Goal: Task Accomplishment & Management: Manage account settings

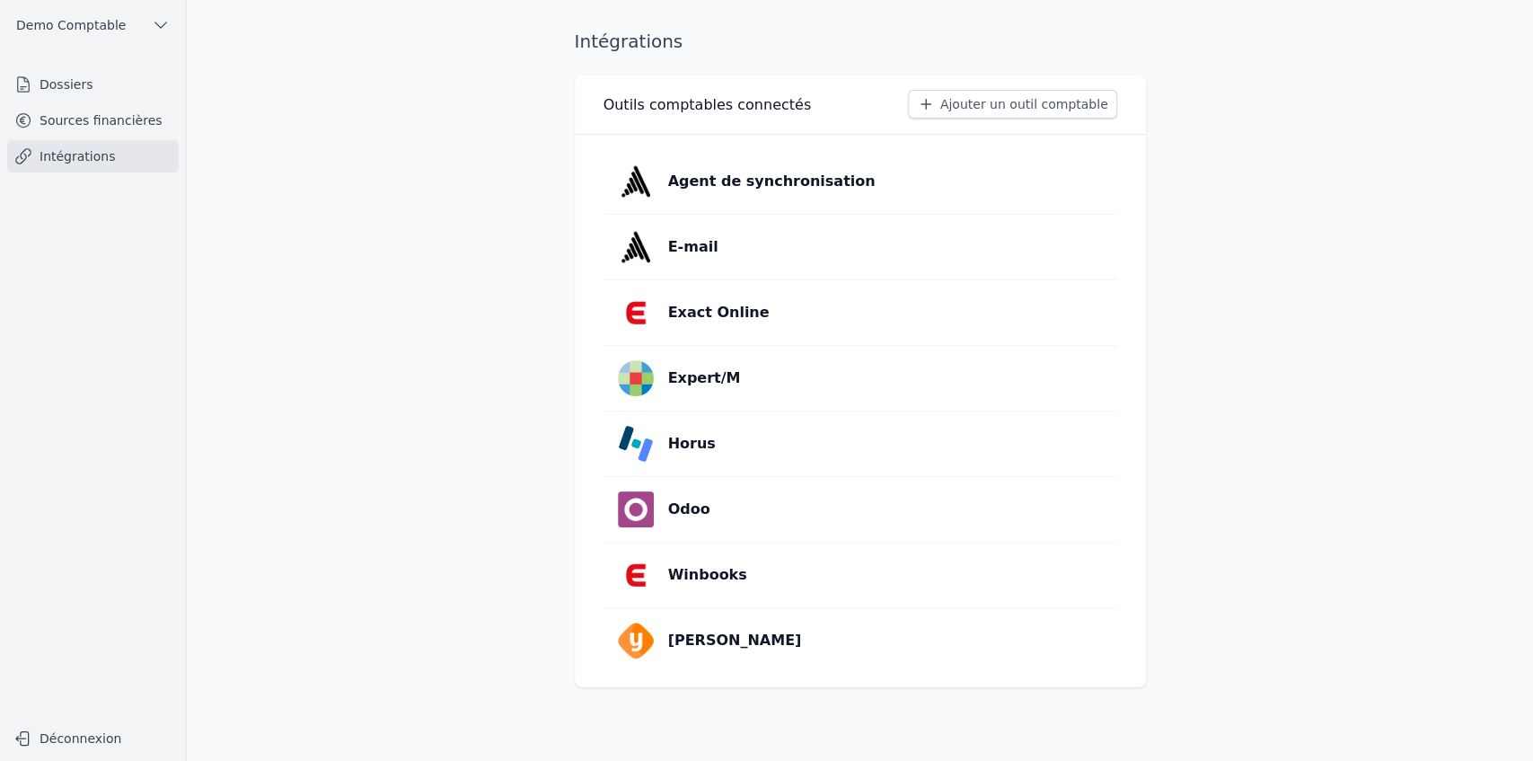
click at [128, 87] on link "Dossiers" at bounding box center [93, 84] width 172 height 32
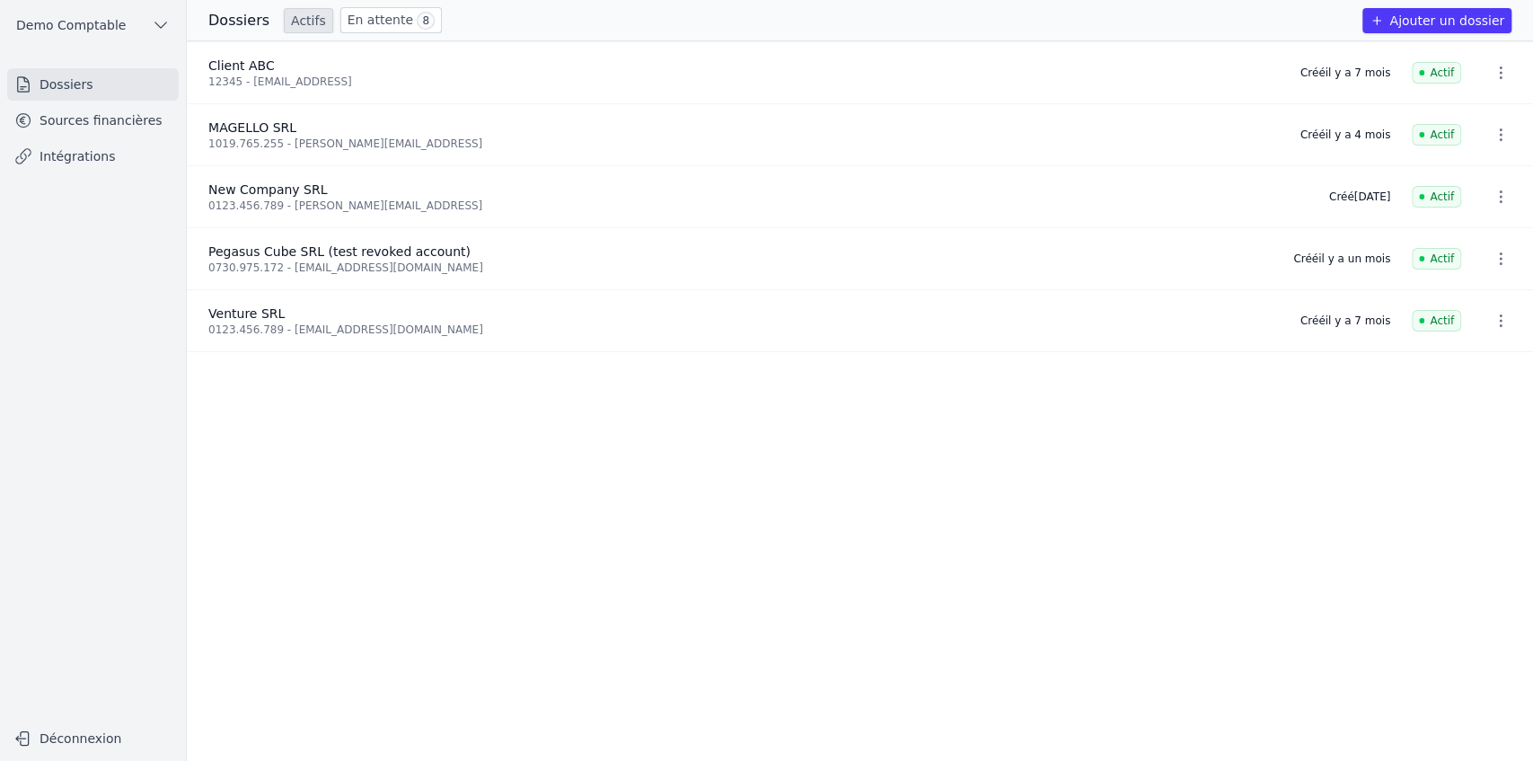
click at [1414, 22] on button "Ajouter un dossier" at bounding box center [1437, 20] width 149 height 25
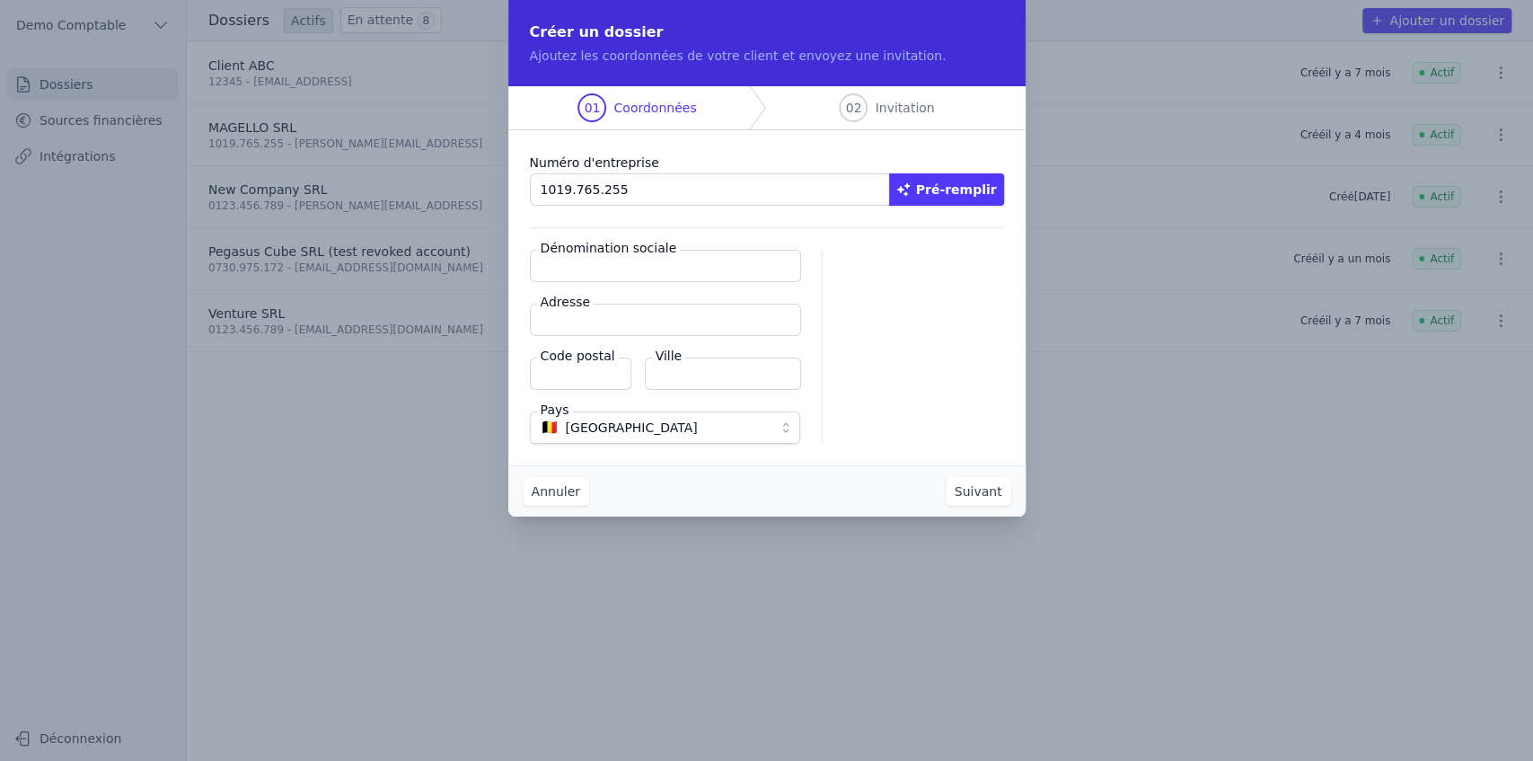
type input "1019.765.255"
click at [988, 185] on button "Pré-remplir" at bounding box center [946, 189] width 115 height 32
type input "MAGELLO SRL"
type input "[GEOGRAPHIC_DATA] 30/16"
type input "1050"
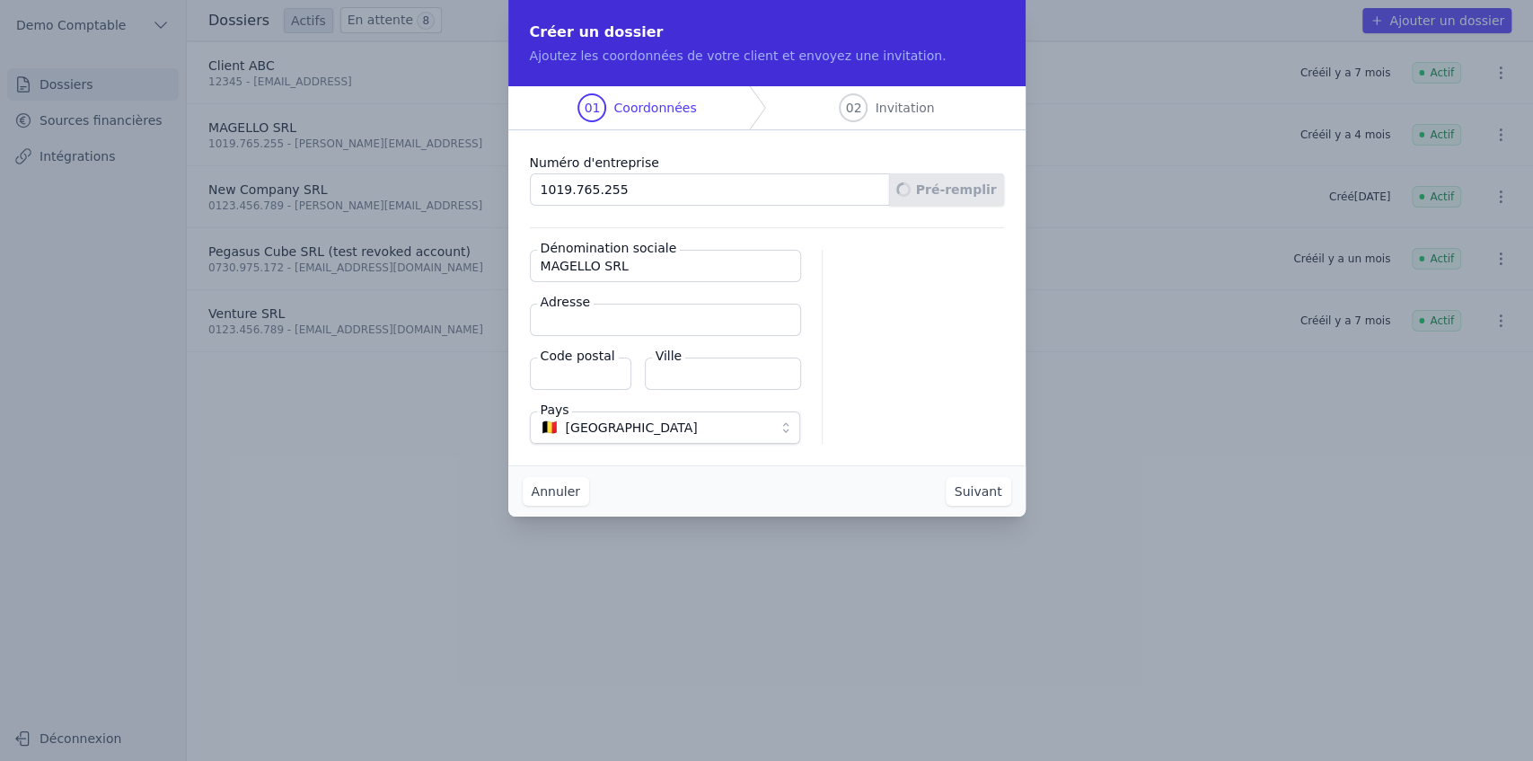
type input "Ixelles"
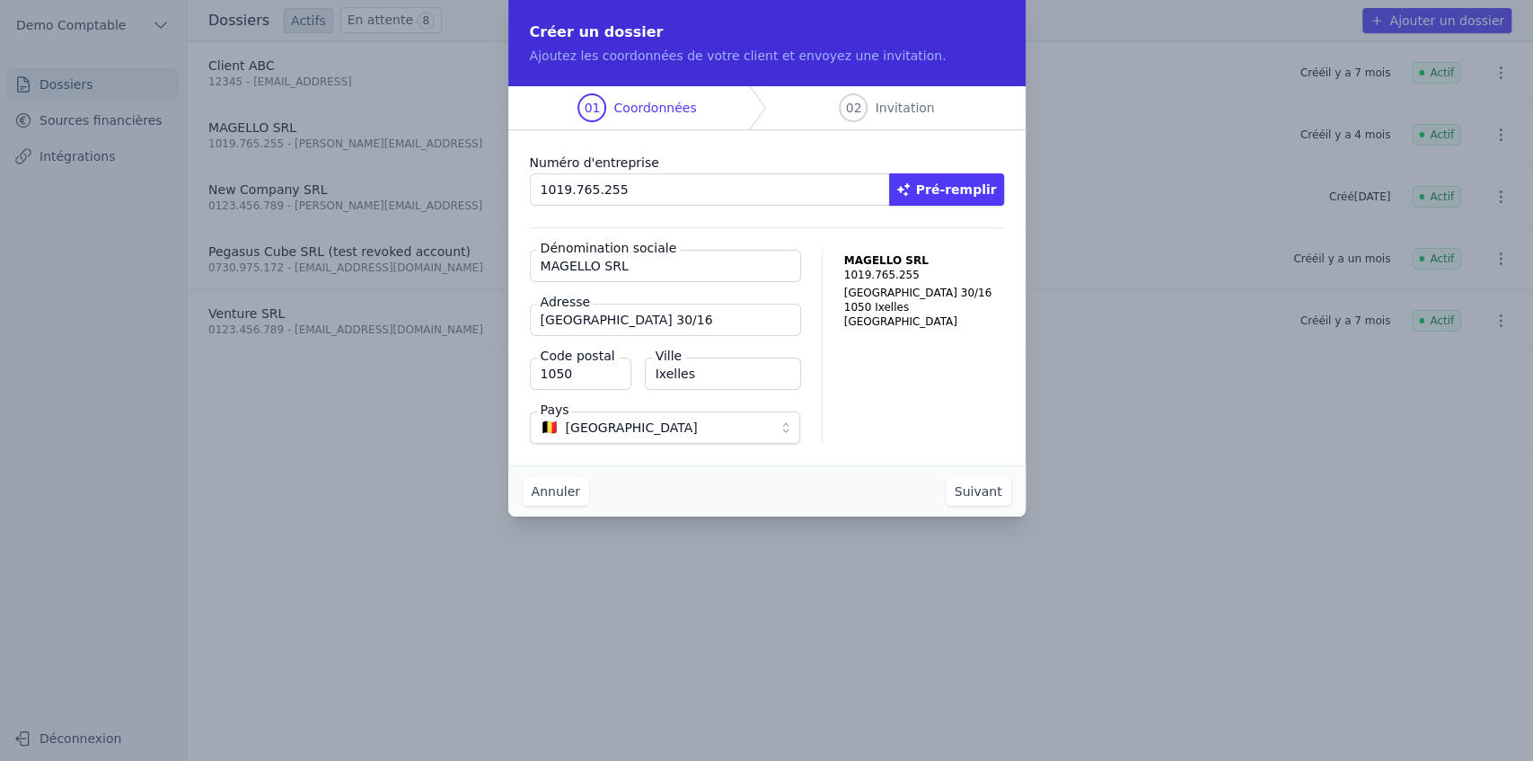
click at [979, 488] on button "Suivant" at bounding box center [979, 491] width 66 height 29
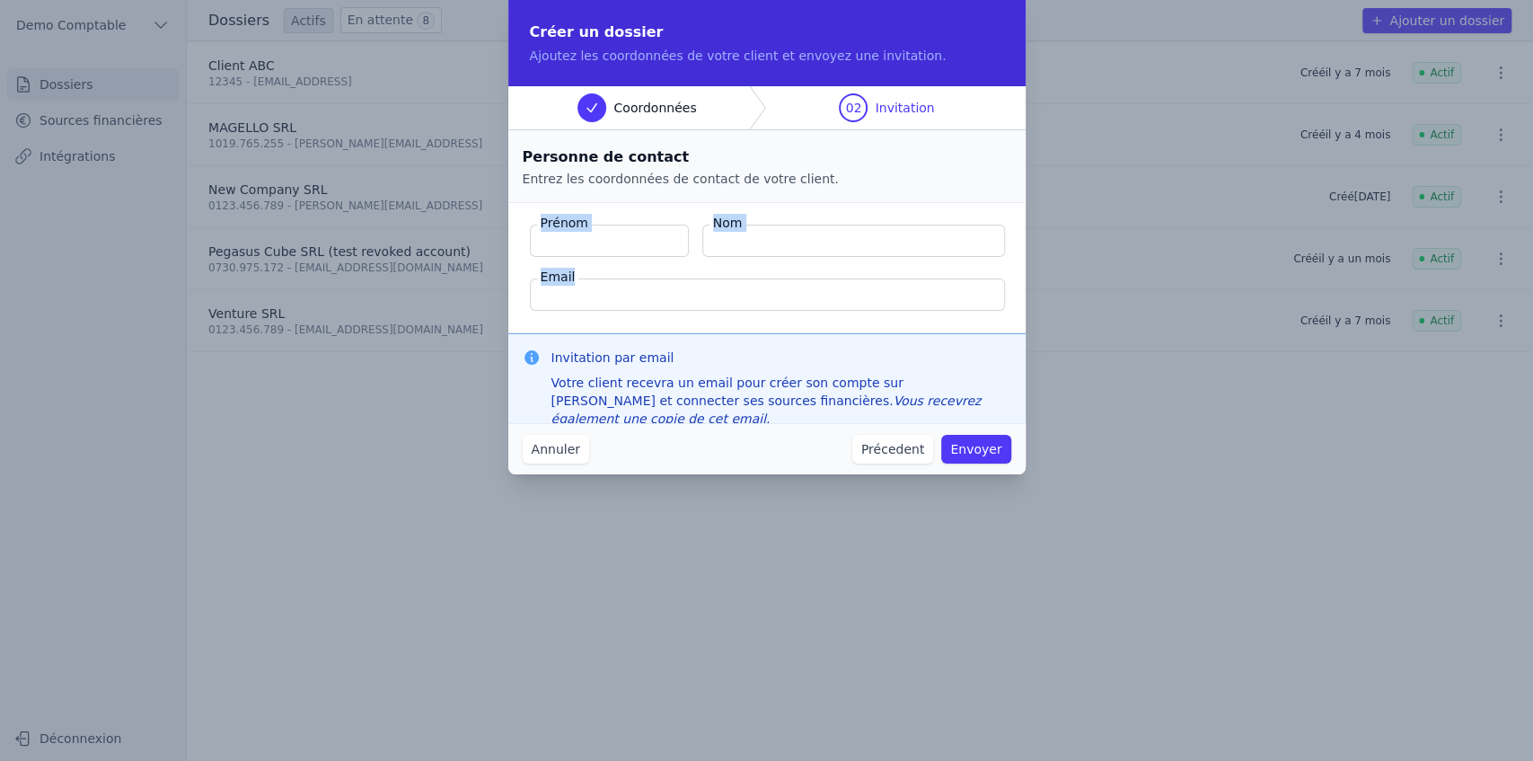
drag, startPoint x: 541, startPoint y: 221, endPoint x: 811, endPoint y: 286, distance: 278.0
click at [811, 286] on fieldset "Prénom Nom Email" at bounding box center [766, 268] width 517 height 130
click at [773, 296] on input "Email" at bounding box center [767, 294] width 475 height 32
click at [731, 320] on fieldset "Prénom Nom Email" at bounding box center [766, 268] width 517 height 130
drag, startPoint x: 548, startPoint y: 355, endPoint x: 683, endPoint y: 361, distance: 134.9
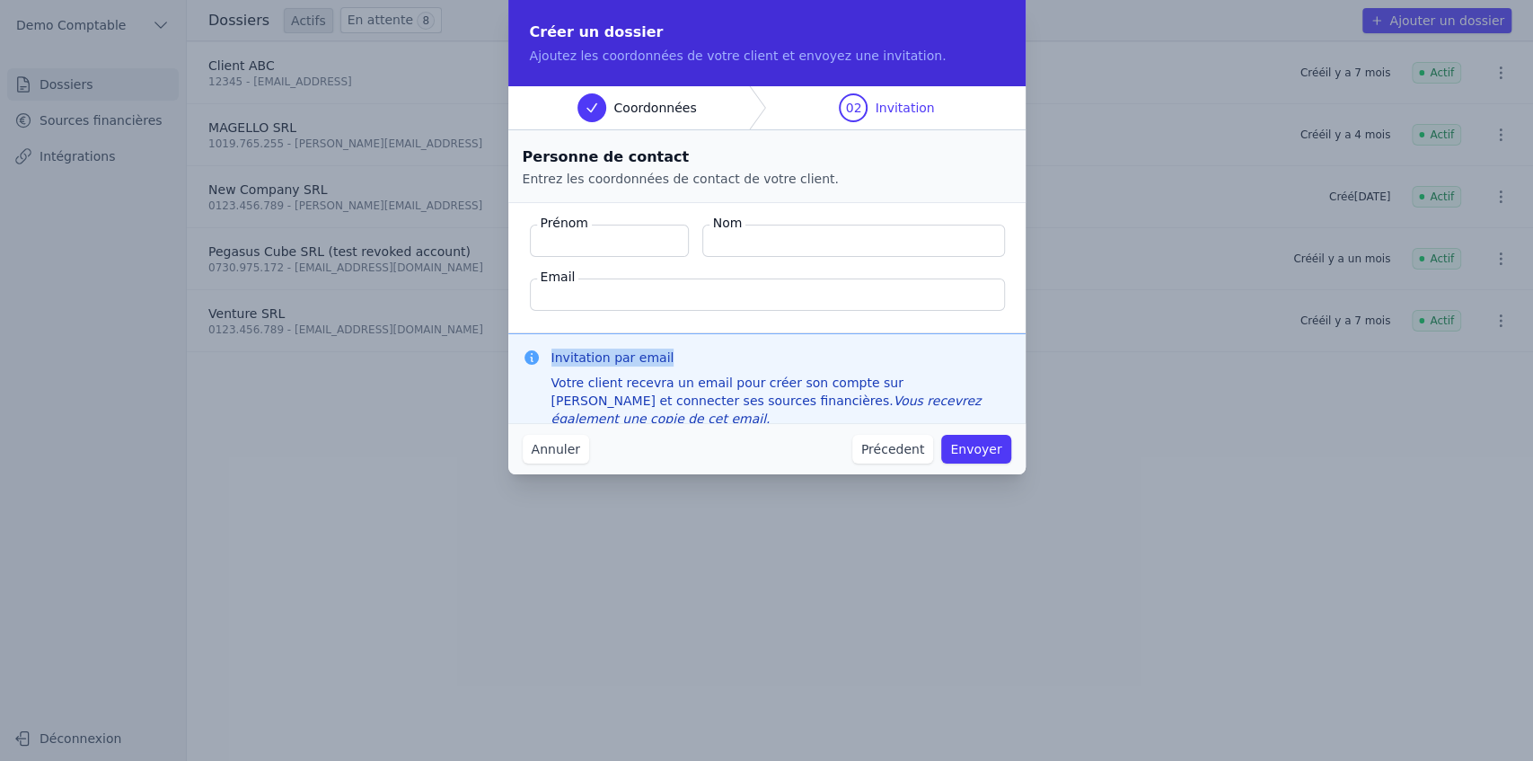
click at [683, 361] on div "Invitation par email Votre client recevra un email pour créer son compte sur [P…" at bounding box center [767, 388] width 489 height 79
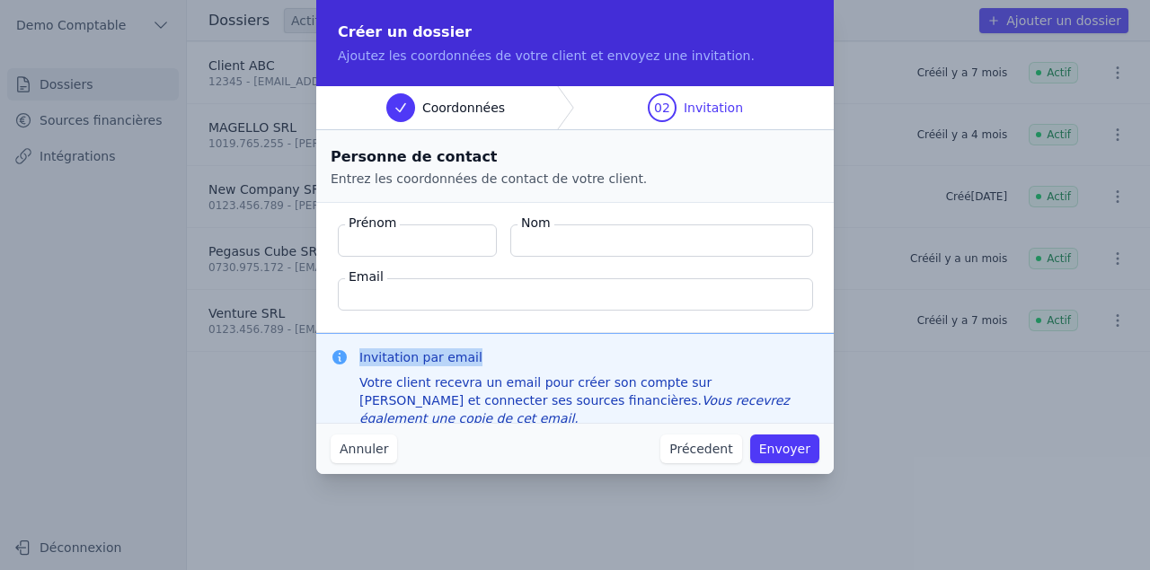
click at [375, 447] on button "Annuler" at bounding box center [364, 449] width 66 height 29
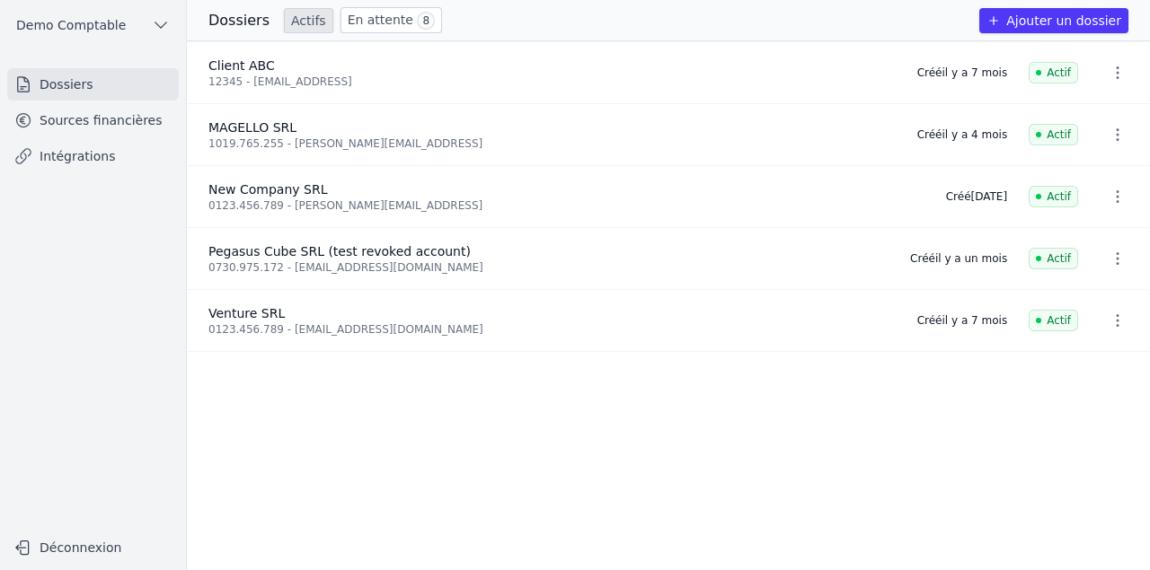
click at [85, 127] on link "Sources financières" at bounding box center [93, 120] width 172 height 32
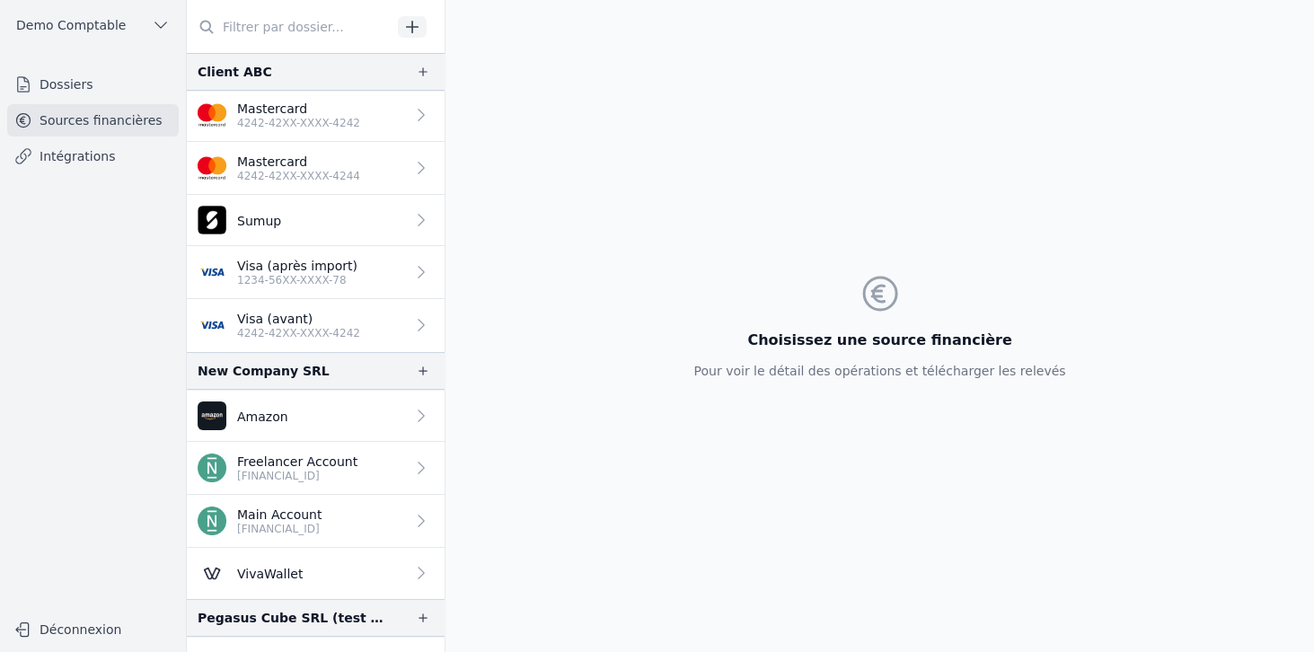
scroll to position [86, 0]
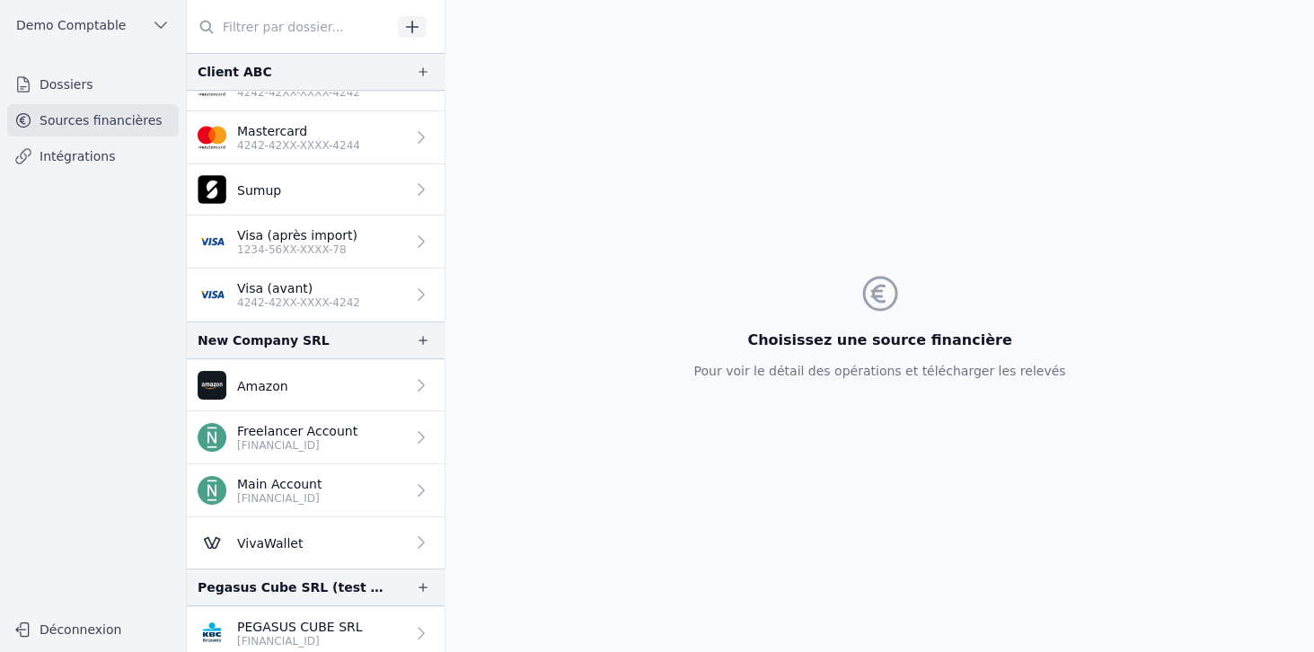
click at [265, 623] on p "PEGASUS CUBE SRL" at bounding box center [300, 627] width 126 height 18
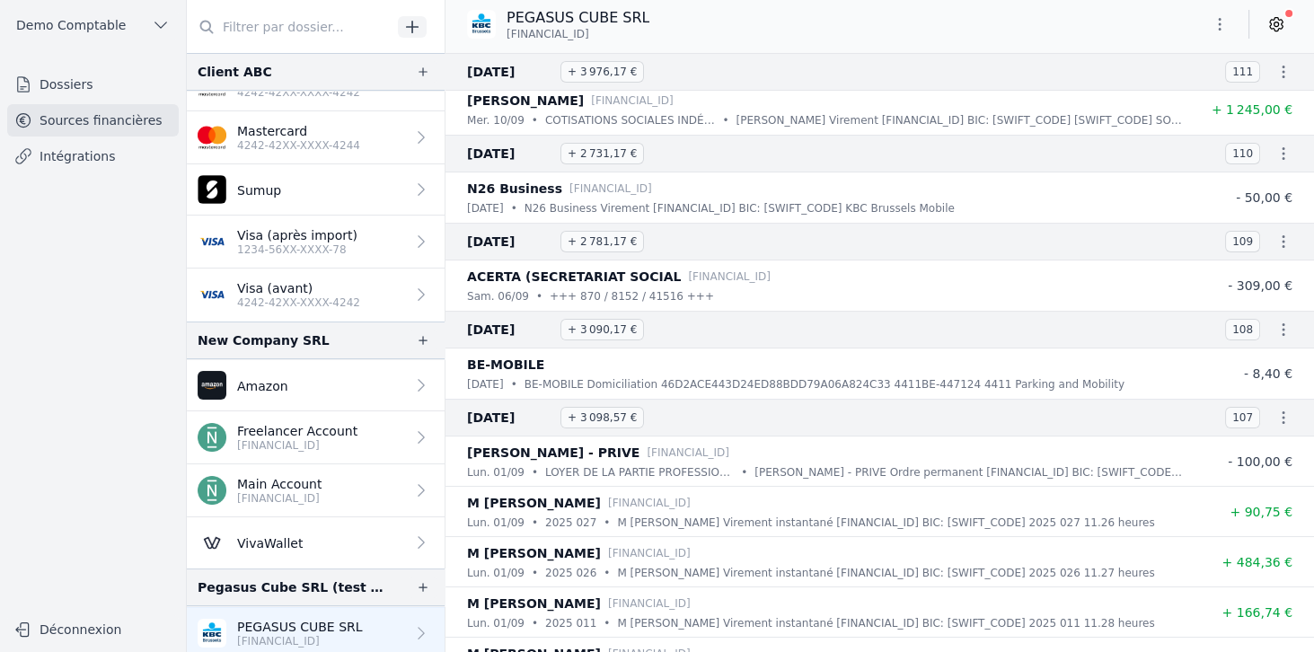
scroll to position [667, 0]
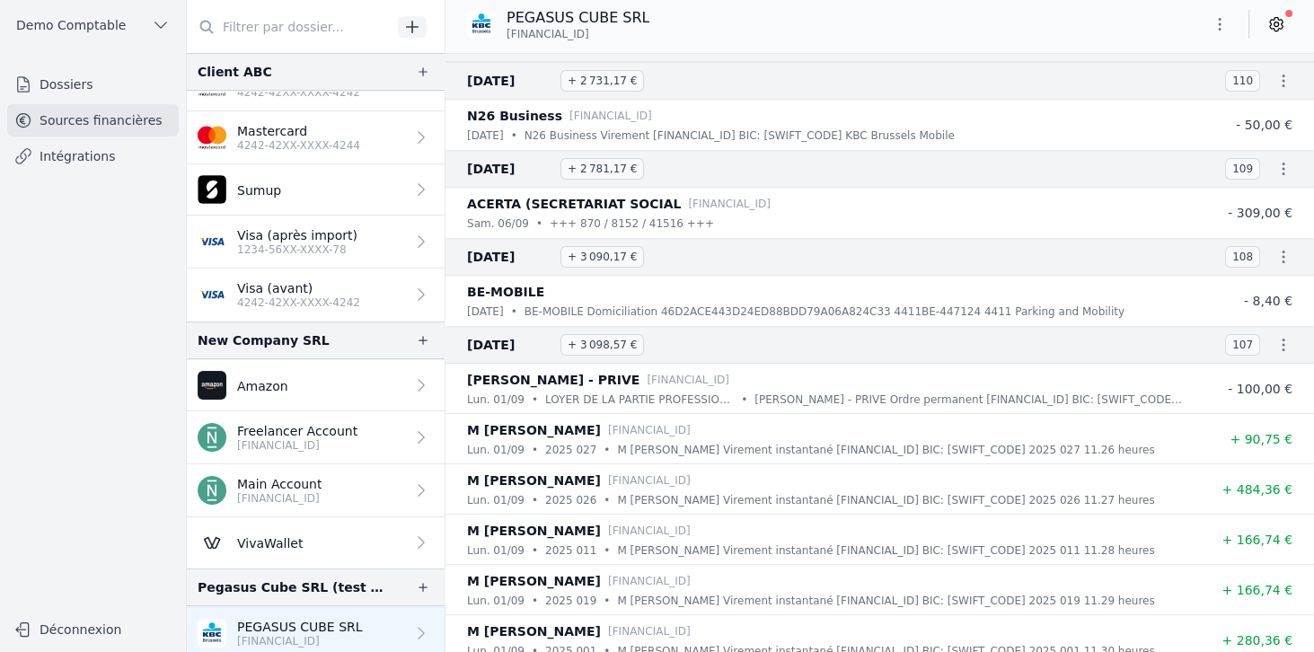
click at [265, 475] on p "Main Account" at bounding box center [279, 484] width 84 height 18
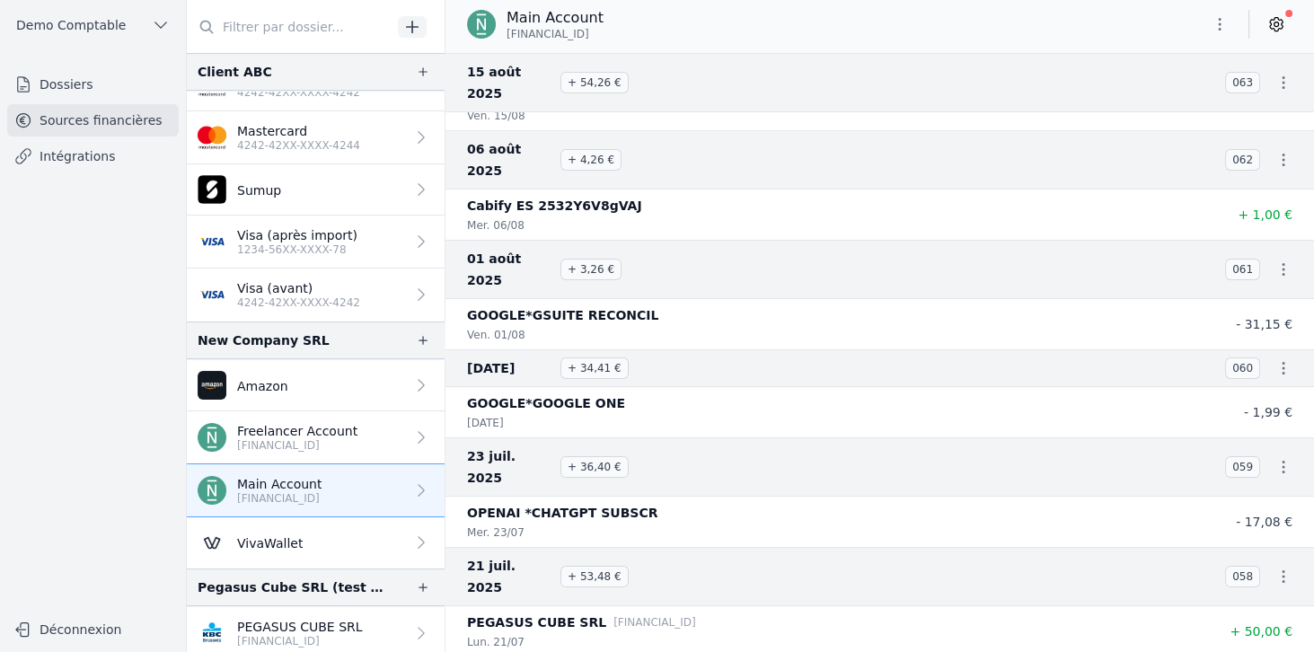
scroll to position [411, 0]
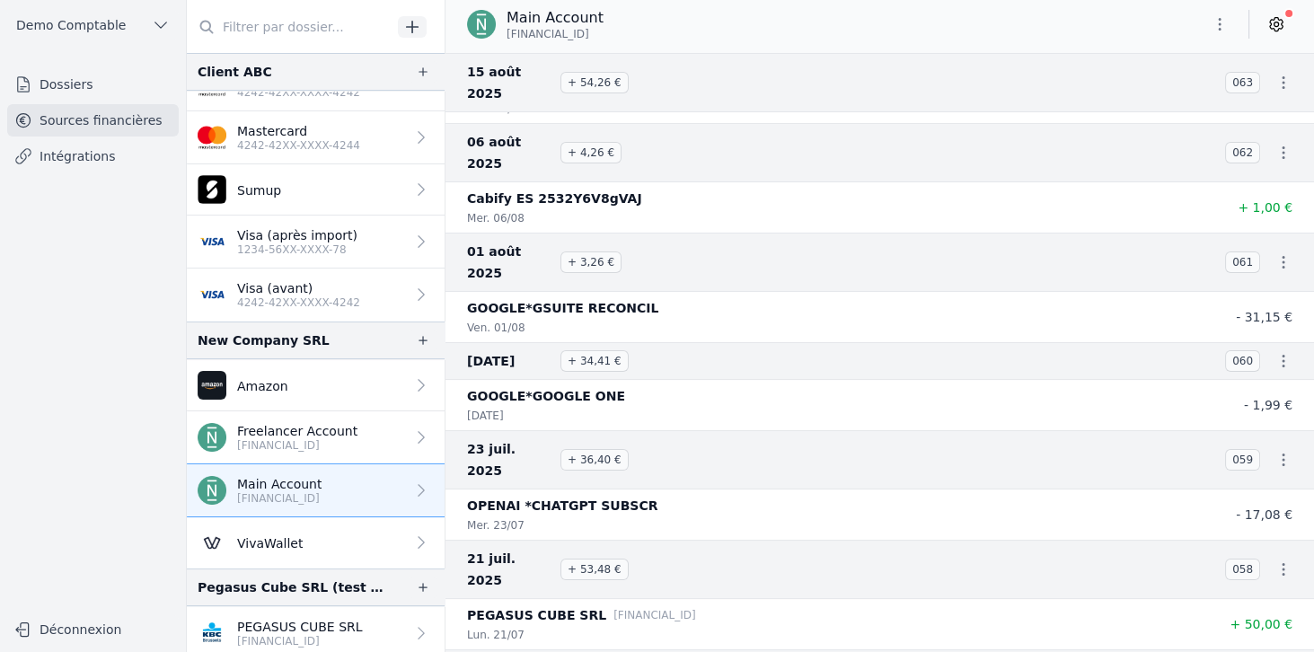
click at [253, 287] on p "Visa (avant)" at bounding box center [298, 288] width 123 height 18
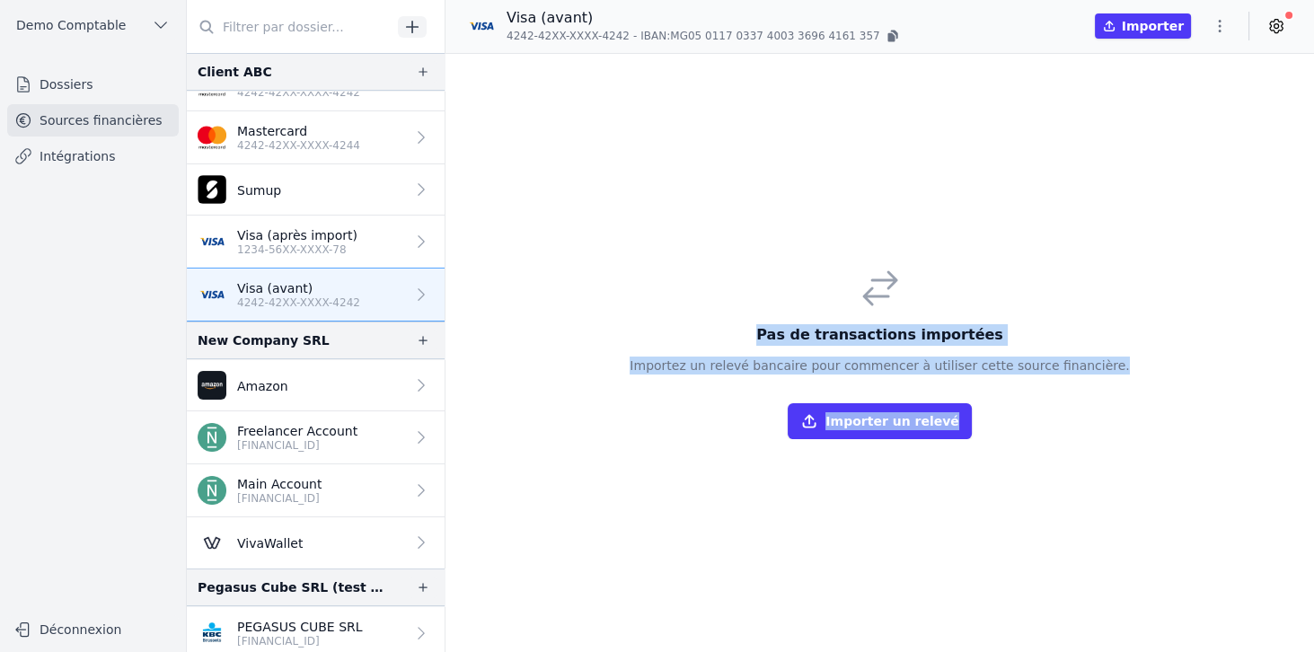
drag, startPoint x: 771, startPoint y: 332, endPoint x: 1107, endPoint y: 386, distance: 340.3
click at [1107, 386] on div "Pas de transactions importées Importez un relevé bancaire pour commencer à util…" at bounding box center [879, 352] width 528 height 201
click at [529, 330] on div "Pas de transactions importées Importez un relevé bancaire pour commencer à util…" at bounding box center [880, 353] width 869 height 598
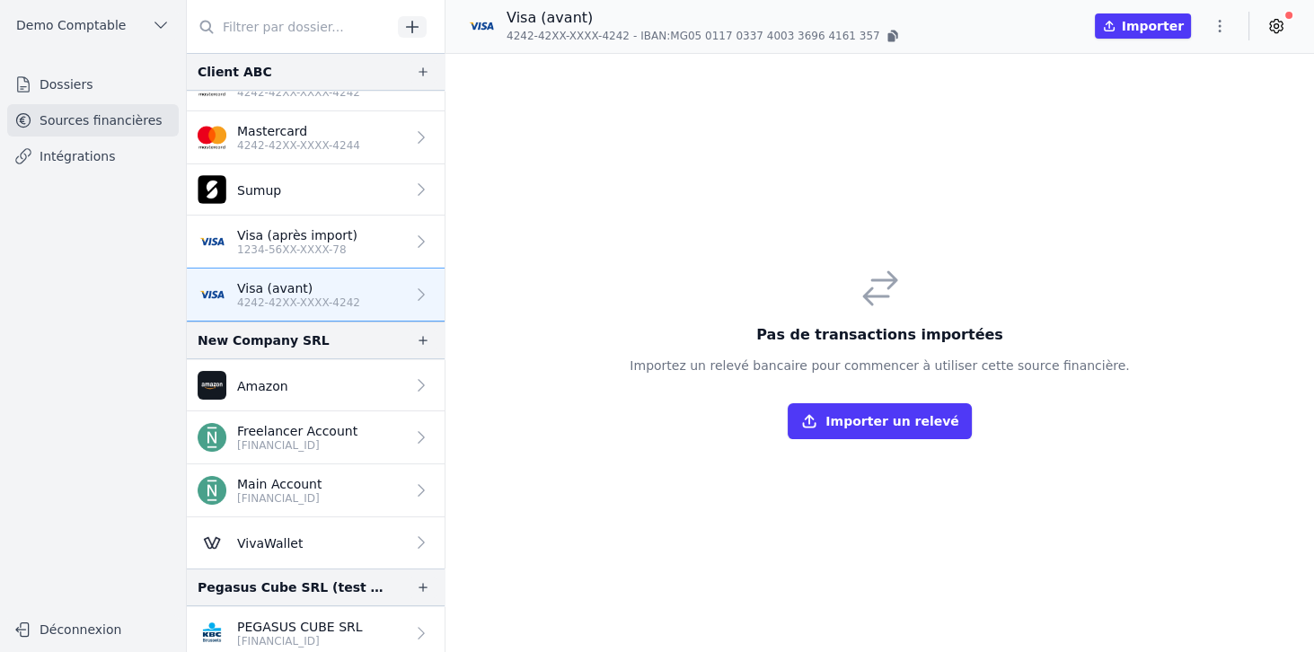
click at [330, 250] on p "1234-56XX-XXXX-78" at bounding box center [297, 250] width 120 height 14
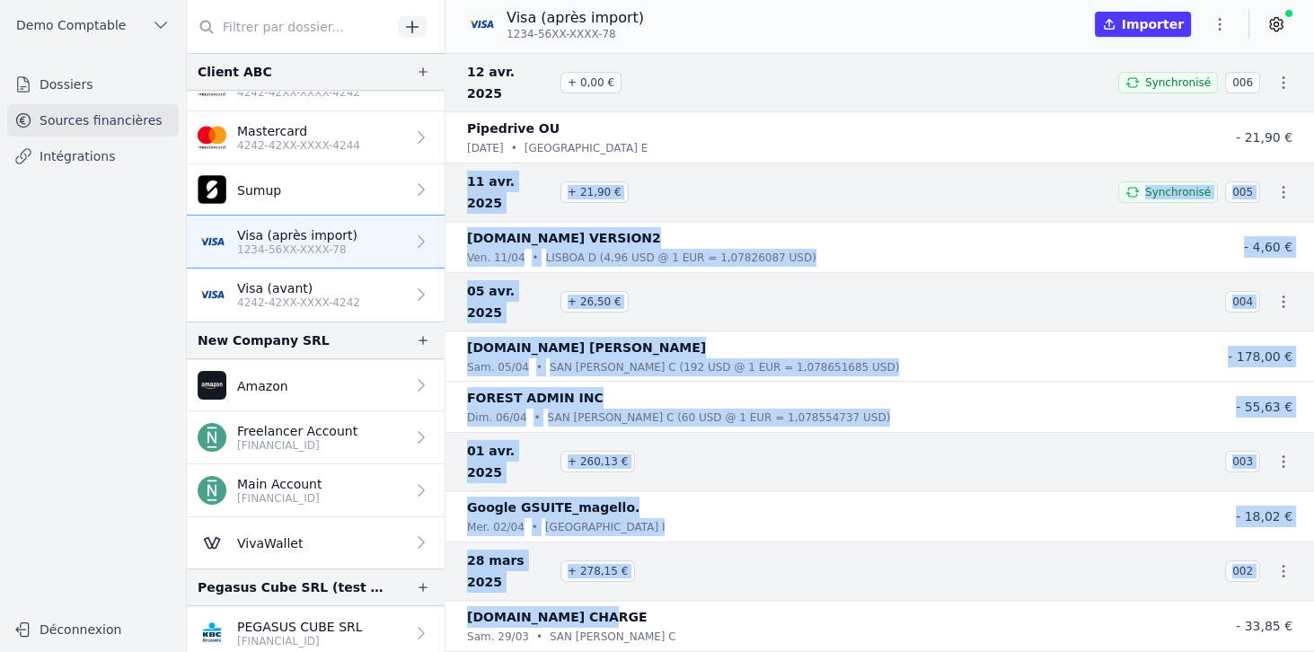
drag, startPoint x: 461, startPoint y: 166, endPoint x: 727, endPoint y: 515, distance: 438.4
click at [727, 515] on nav "[DATE] + 0,00 € Synchronisé 006 Pipedrive OU [DATE] • [GEOGRAPHIC_DATA] E - 21,…" at bounding box center [880, 352] width 869 height 599
click at [720, 606] on div "[DOMAIN_NAME] CHARGE" at bounding box center [826, 617] width 718 height 22
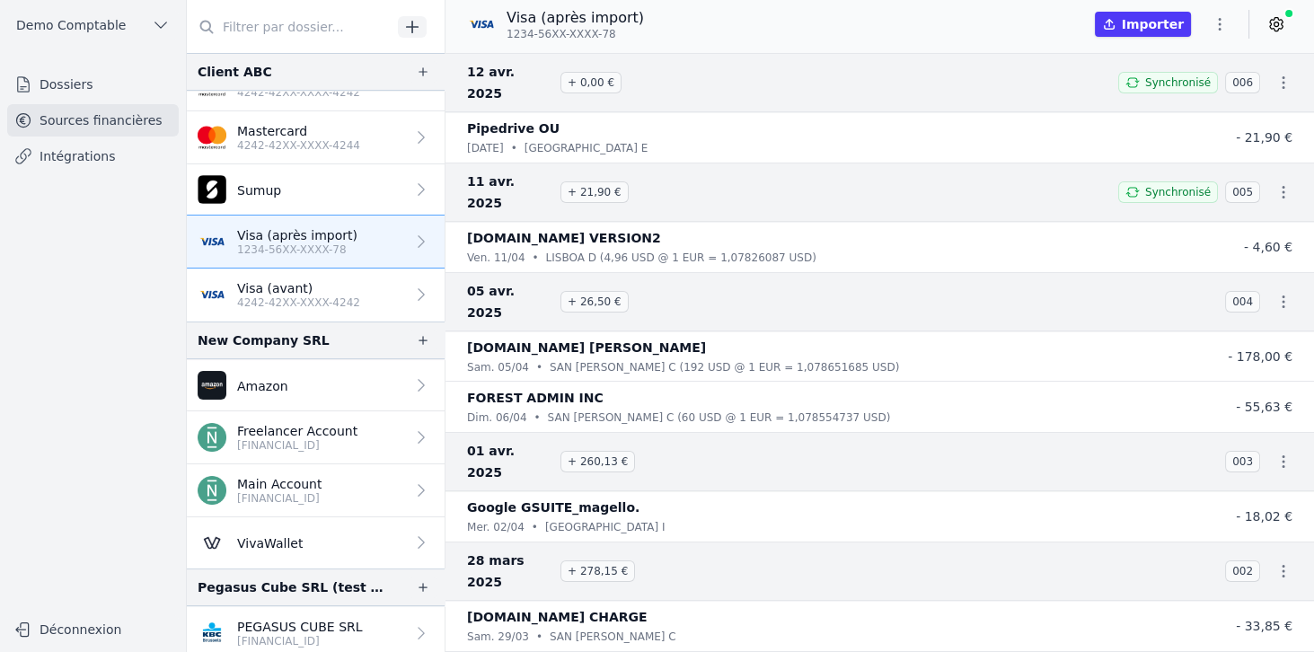
click at [322, 491] on p "[FINANCIAL_ID]" at bounding box center [279, 498] width 84 height 14
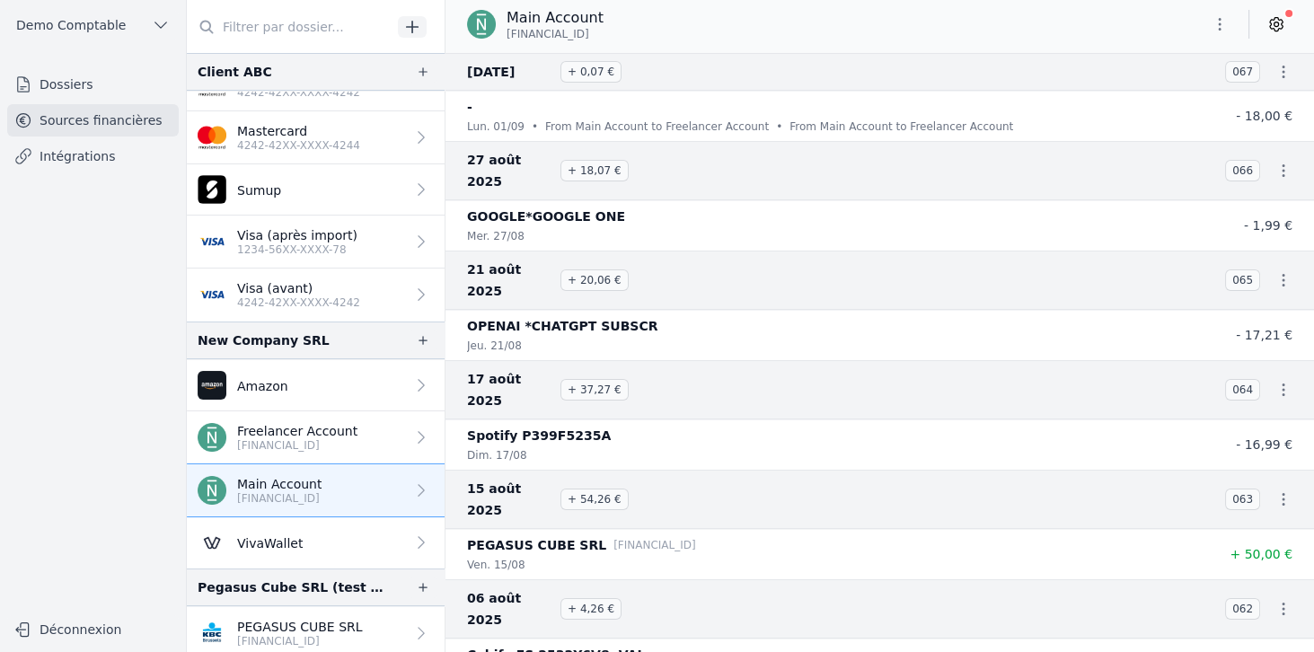
click at [1283, 23] on icon at bounding box center [1276, 24] width 18 height 18
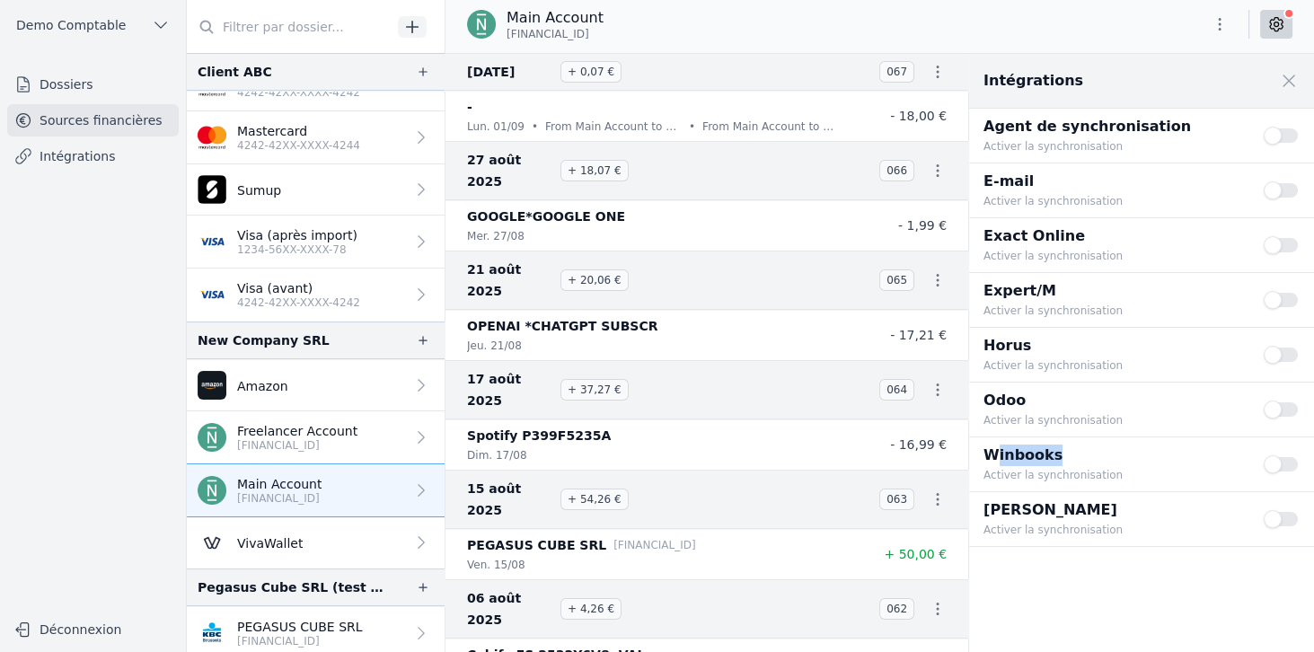
drag, startPoint x: 990, startPoint y: 454, endPoint x: 1105, endPoint y: 448, distance: 115.1
click at [1105, 448] on p "Winbooks" at bounding box center [1113, 456] width 259 height 22
click at [1283, 462] on button "Use setting" at bounding box center [1282, 464] width 36 height 18
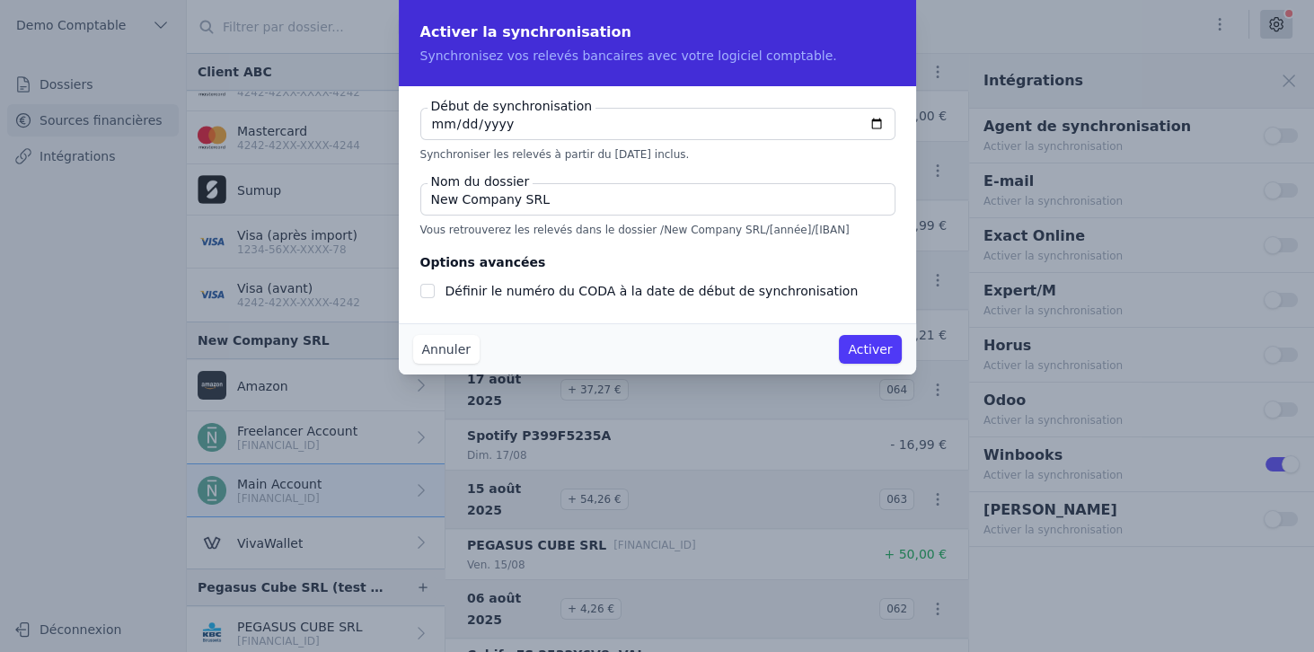
click at [882, 122] on input "[DATE]" at bounding box center [657, 124] width 475 height 32
type input "[DATE]"
checkbox input "false"
type input "[DATE]"
drag, startPoint x: 628, startPoint y: 228, endPoint x: 814, endPoint y: 235, distance: 186.1
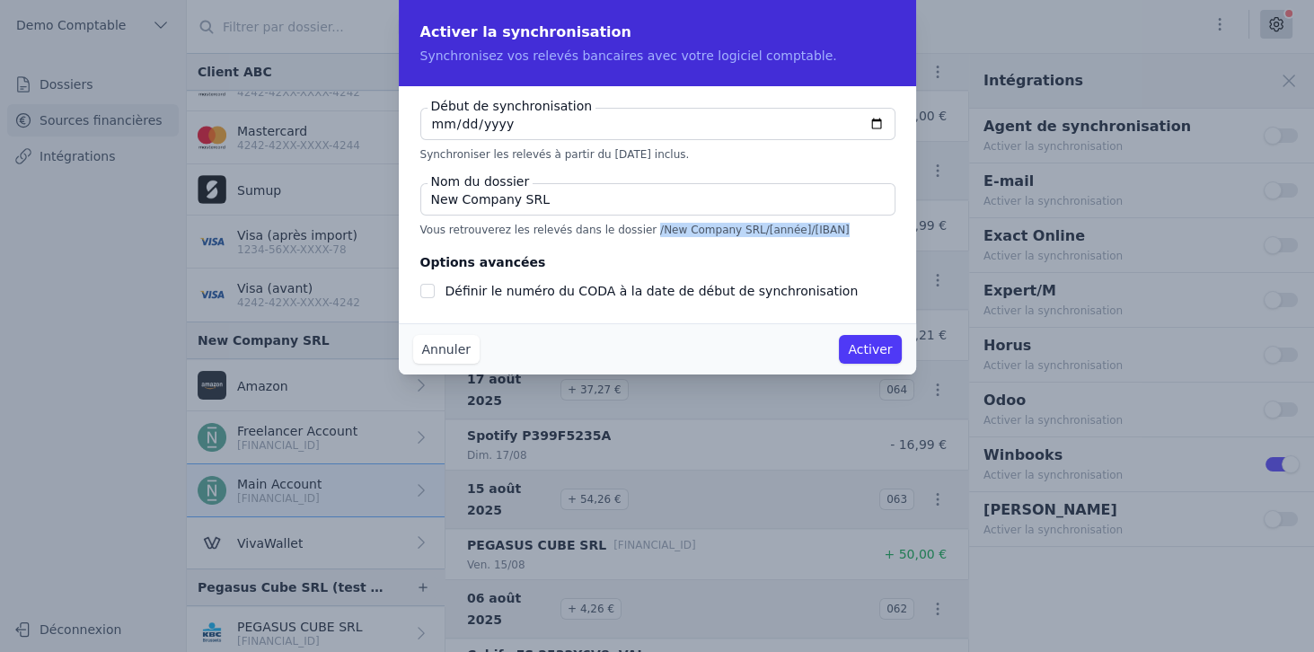
click at [814, 235] on p "Vous retrouverez les relevés dans le dossier /New Company SRL/[année]/[IBAN]" at bounding box center [657, 230] width 474 height 14
click at [606, 229] on p "Vous retrouverez les relevés dans le dossier /New Company SRL/[année]/[IBAN]" at bounding box center [657, 230] width 474 height 14
click at [629, 228] on p "Vous retrouverez les relevés dans le dossier /New Company SRL/[année]/[IBAN]" at bounding box center [657, 230] width 474 height 14
drag, startPoint x: 629, startPoint y: 228, endPoint x: 701, endPoint y: 227, distance: 71.9
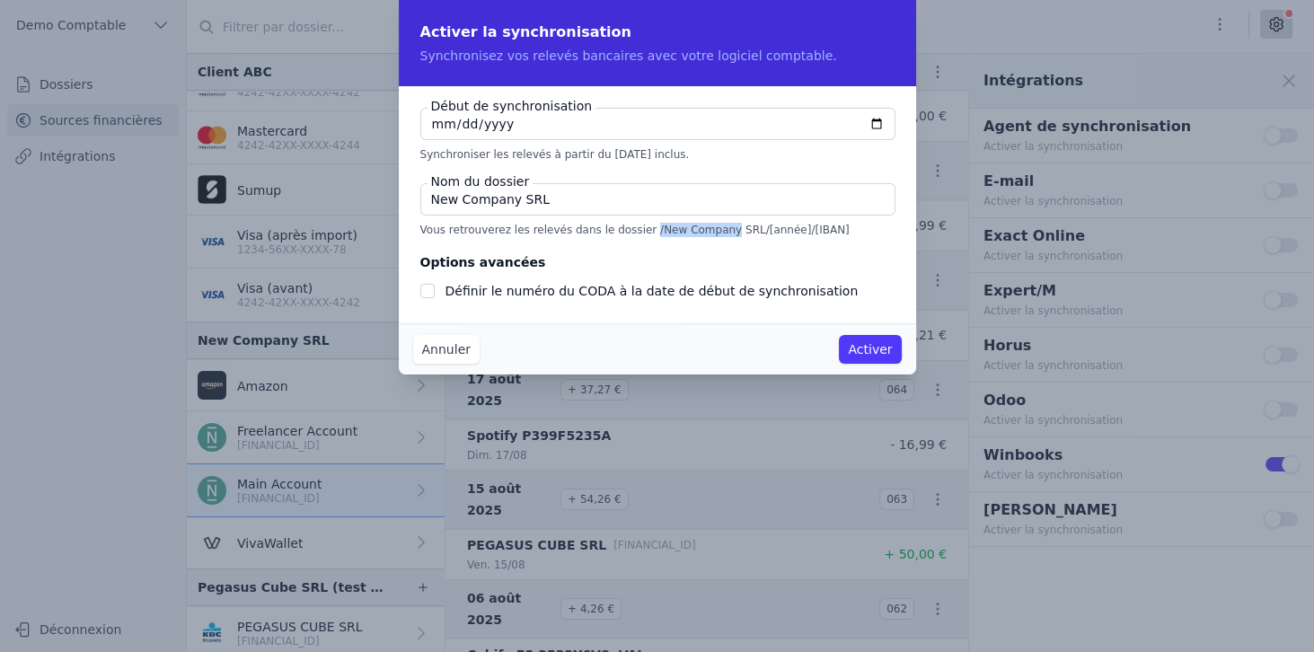
click at [701, 227] on p "Vous retrouverez les relevés dans le dossier /New Company SRL/[année]/[IBAN]" at bounding box center [657, 230] width 474 height 14
click at [624, 234] on p "Vous retrouverez les relevés dans le dossier /New Company SRL/[année]/[IBAN]" at bounding box center [657, 230] width 474 height 14
drag, startPoint x: 627, startPoint y: 230, endPoint x: 724, endPoint y: 230, distance: 97.0
click at [724, 230] on p "Vous retrouverez les relevés dans le dossier /New Company SRL/[année]/[IBAN]" at bounding box center [657, 230] width 474 height 14
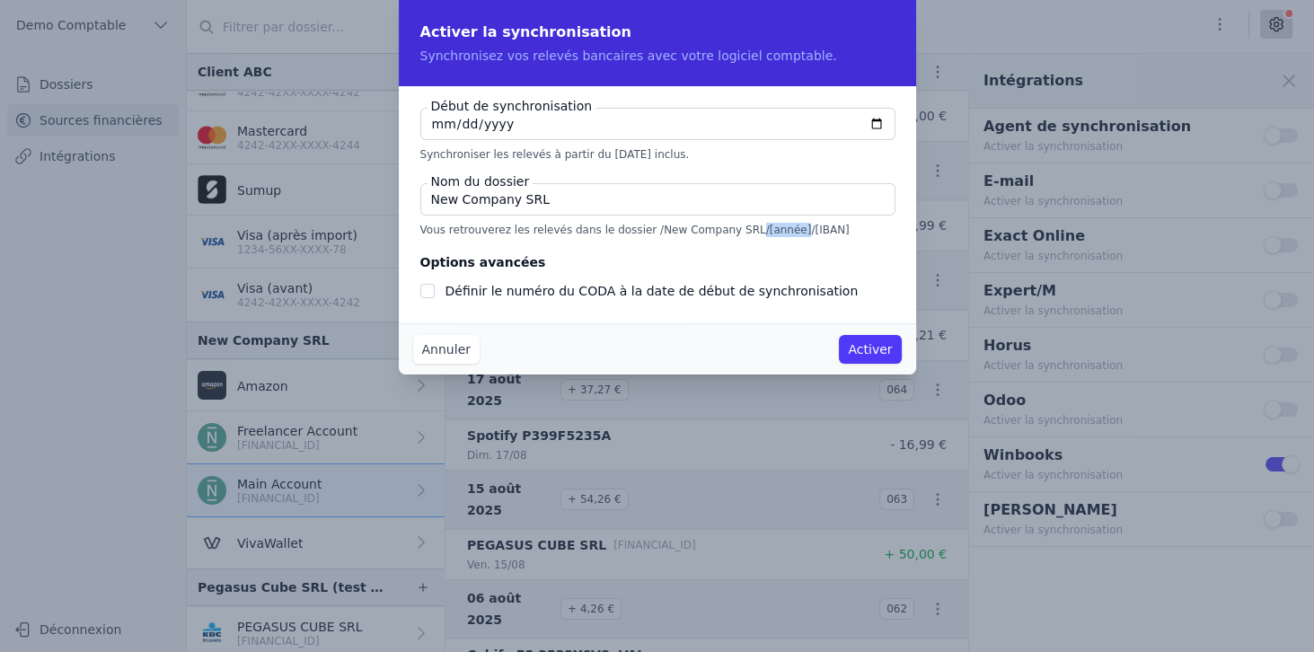
drag, startPoint x: 724, startPoint y: 230, endPoint x: 762, endPoint y: 230, distance: 37.7
click at [762, 230] on p "Vous retrouverez les relevés dans le dossier /New Company SRL/[année]/[IBAN]" at bounding box center [657, 230] width 474 height 14
drag, startPoint x: 766, startPoint y: 228, endPoint x: 808, endPoint y: 228, distance: 41.3
click at [808, 228] on p "Vous retrouverez les relevés dans le dossier /New Company SRL/[année]/[IBAN]" at bounding box center [657, 230] width 474 height 14
drag, startPoint x: 628, startPoint y: 230, endPoint x: 799, endPoint y: 232, distance: 171.6
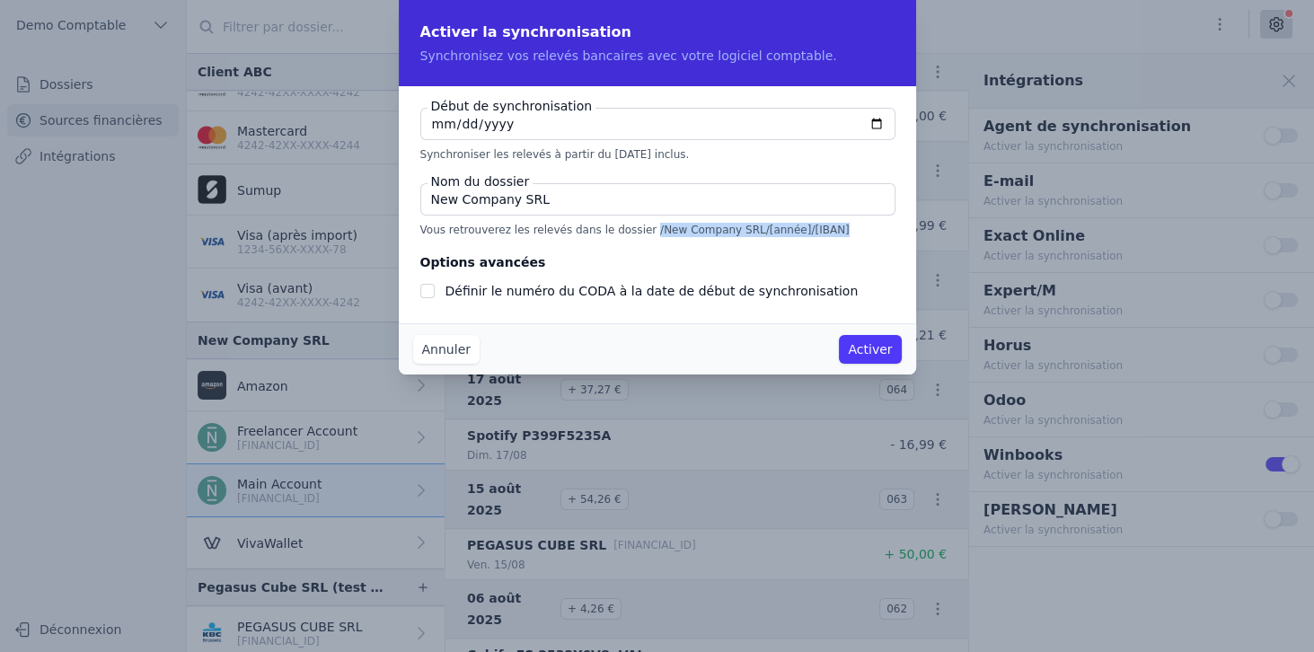
click at [799, 232] on p "Vous retrouverez les relevés dans le dossier /New Company SRL/[année]/[IBAN]" at bounding box center [657, 230] width 474 height 14
click at [544, 209] on input "New Company SRL" at bounding box center [657, 199] width 475 height 32
drag, startPoint x: 541, startPoint y: 206, endPoint x: 400, endPoint y: 201, distance: 141.1
click at [400, 201] on div "Début de synchronisation [DATE] Synchroniser les relevés à partir du [DATE] inc…" at bounding box center [657, 204] width 517 height 237
click at [542, 202] on input "New Company SRL" at bounding box center [657, 199] width 475 height 32
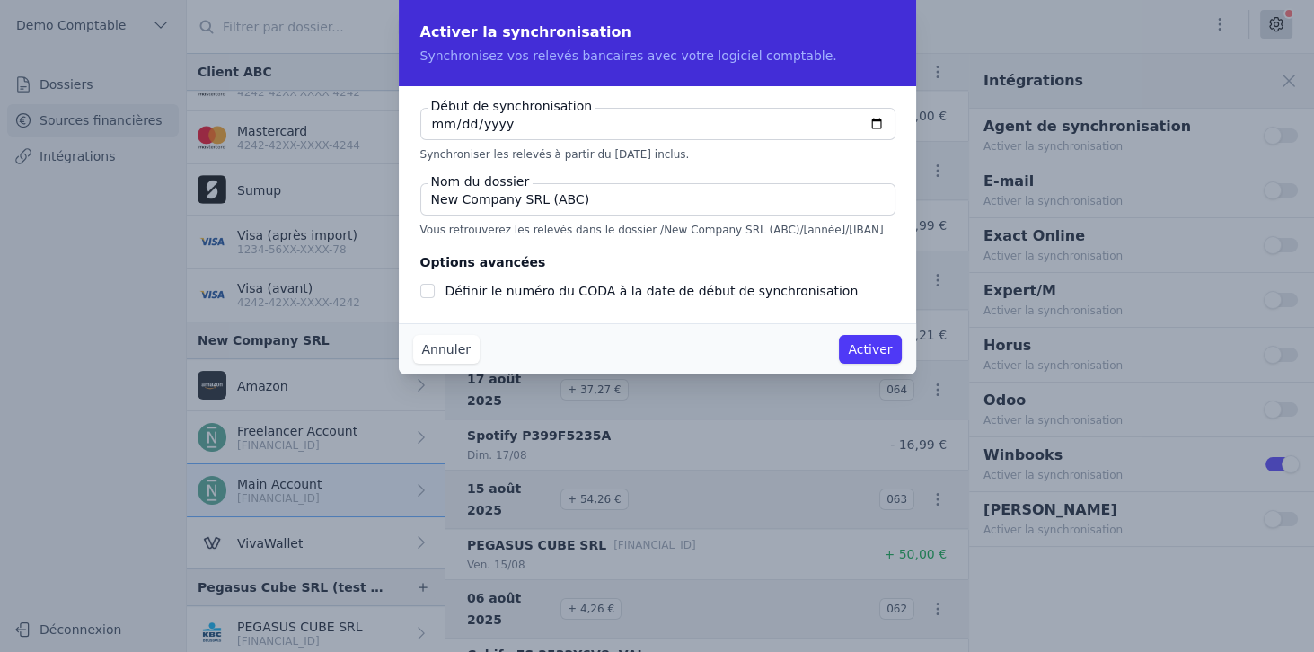
click at [507, 199] on input "New Company SRL (ABC)" at bounding box center [657, 199] width 475 height 32
type input "New Company SRL (ABC)"
click at [463, 349] on button "Annuler" at bounding box center [446, 349] width 66 height 29
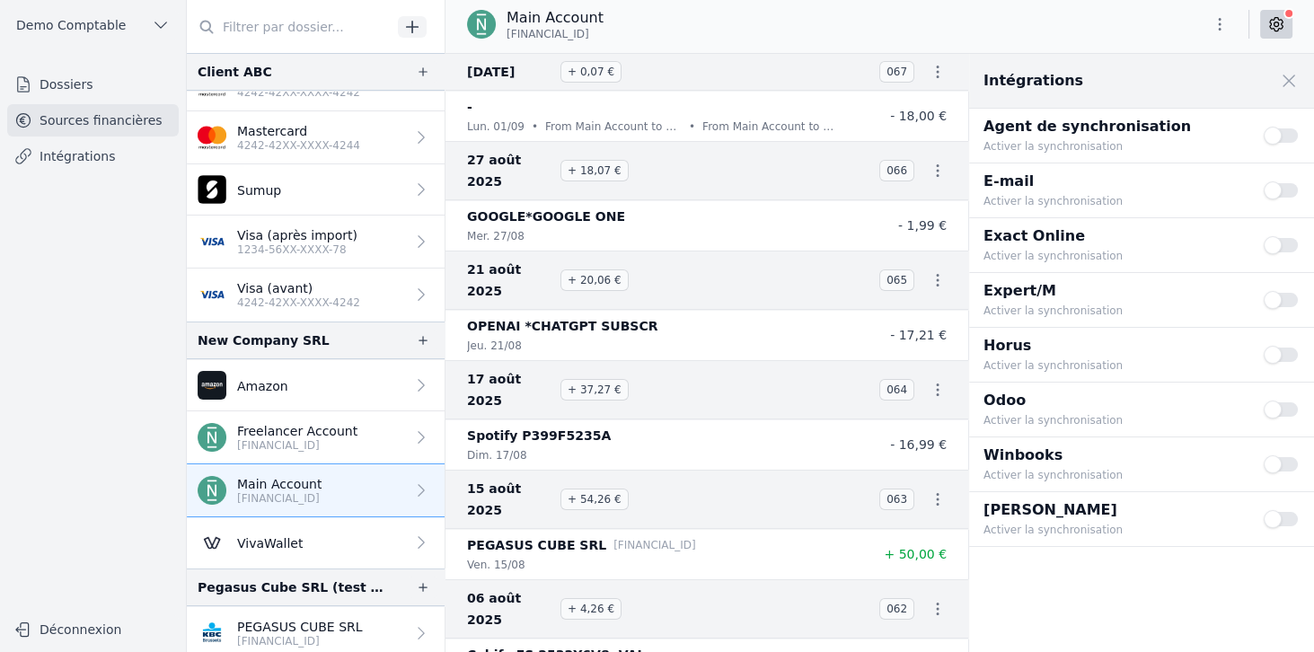
click at [1276, 459] on button "Use setting" at bounding box center [1282, 464] width 36 height 18
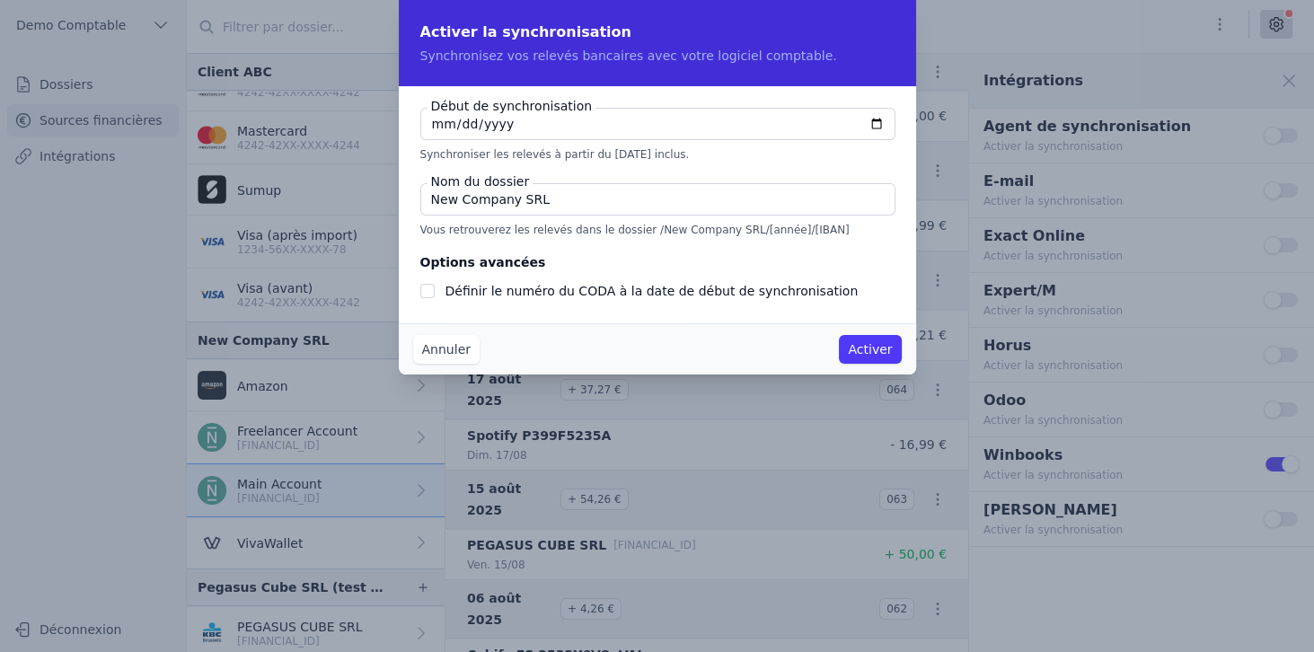
click at [566, 208] on input "New Company SRL" at bounding box center [657, 199] width 475 height 32
click at [565, 208] on input "New Company SRL" at bounding box center [657, 199] width 475 height 32
click at [438, 344] on button "Annuler" at bounding box center [446, 349] width 66 height 29
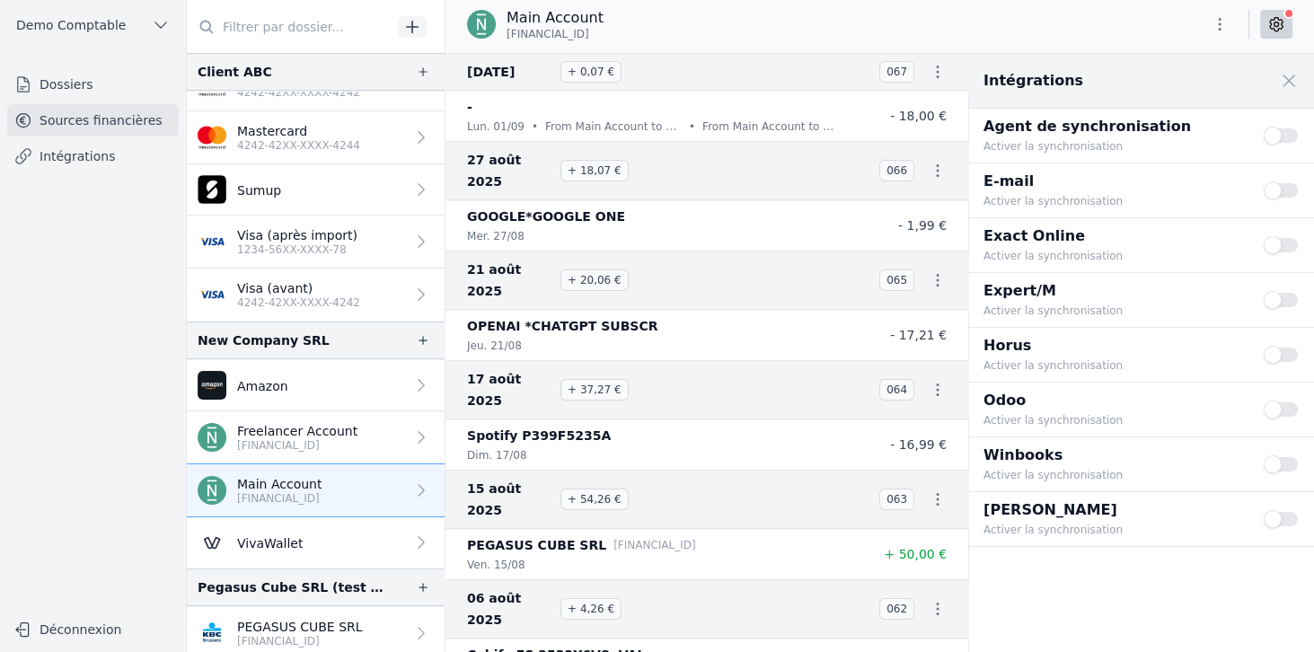
click at [929, 381] on icon "button" at bounding box center [938, 390] width 18 height 18
click at [1301, 77] on div at bounding box center [657, 326] width 1314 height 652
click at [1289, 79] on span at bounding box center [1289, 81] width 40 height 40
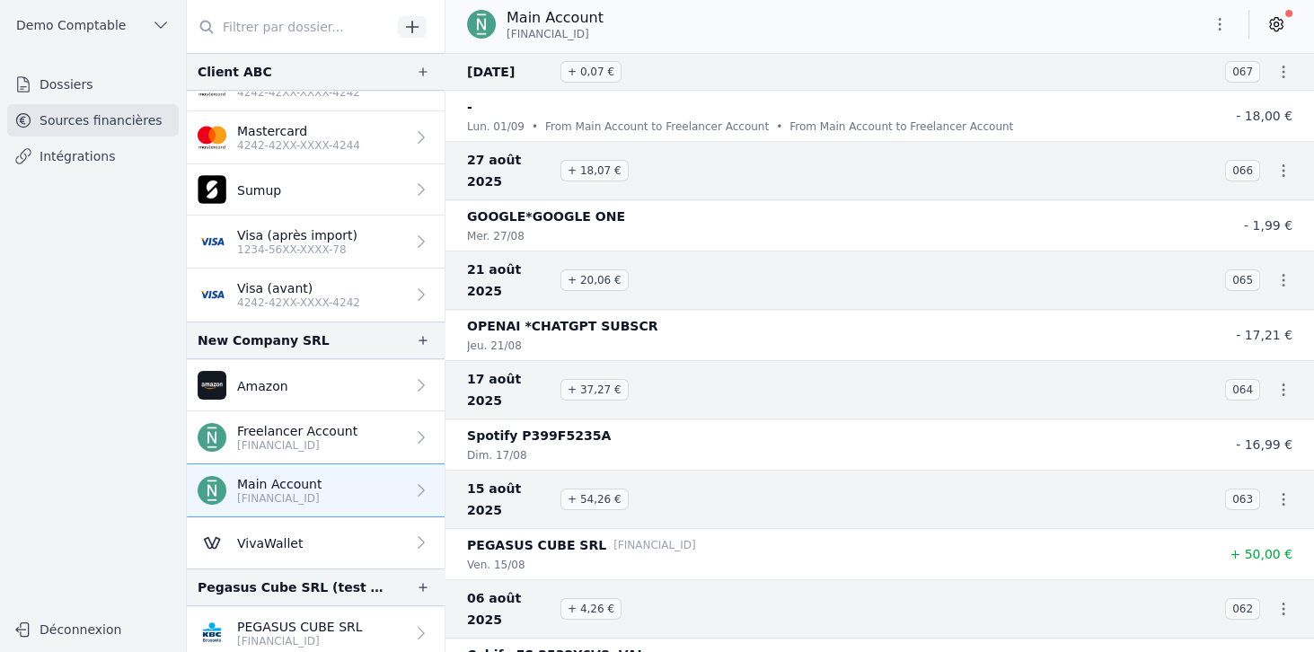
click at [317, 635] on p "[FINANCIAL_ID]" at bounding box center [300, 641] width 126 height 14
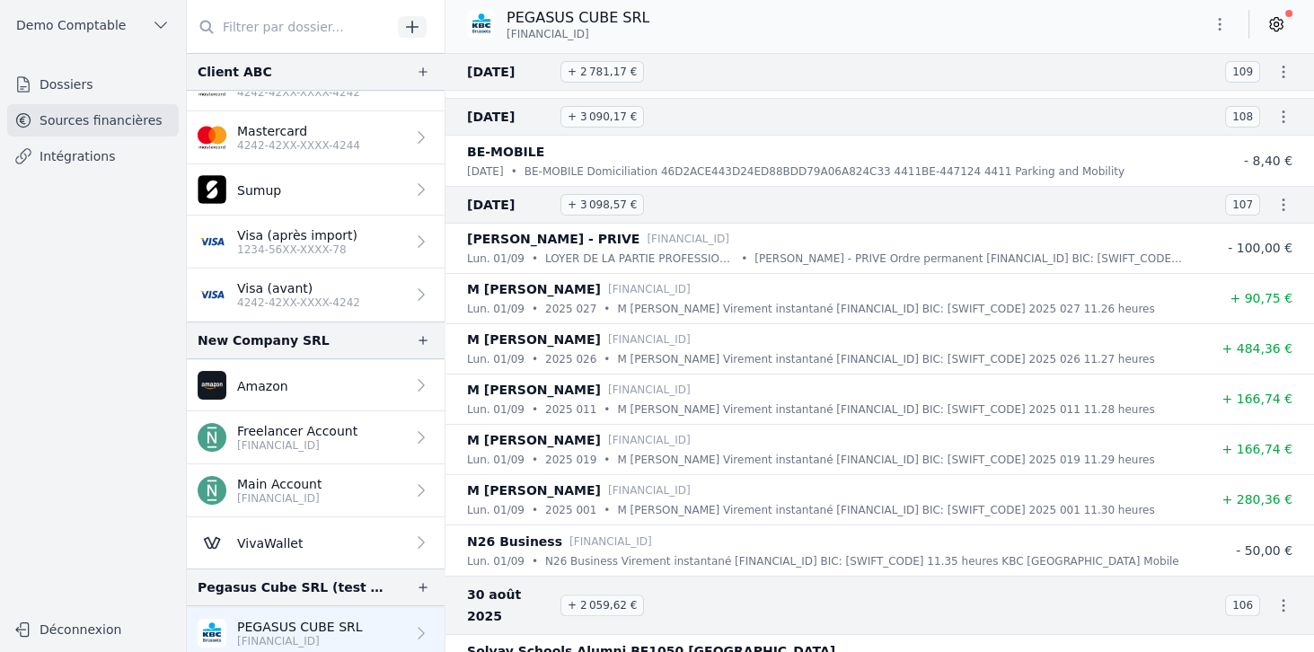
scroll to position [821, 0]
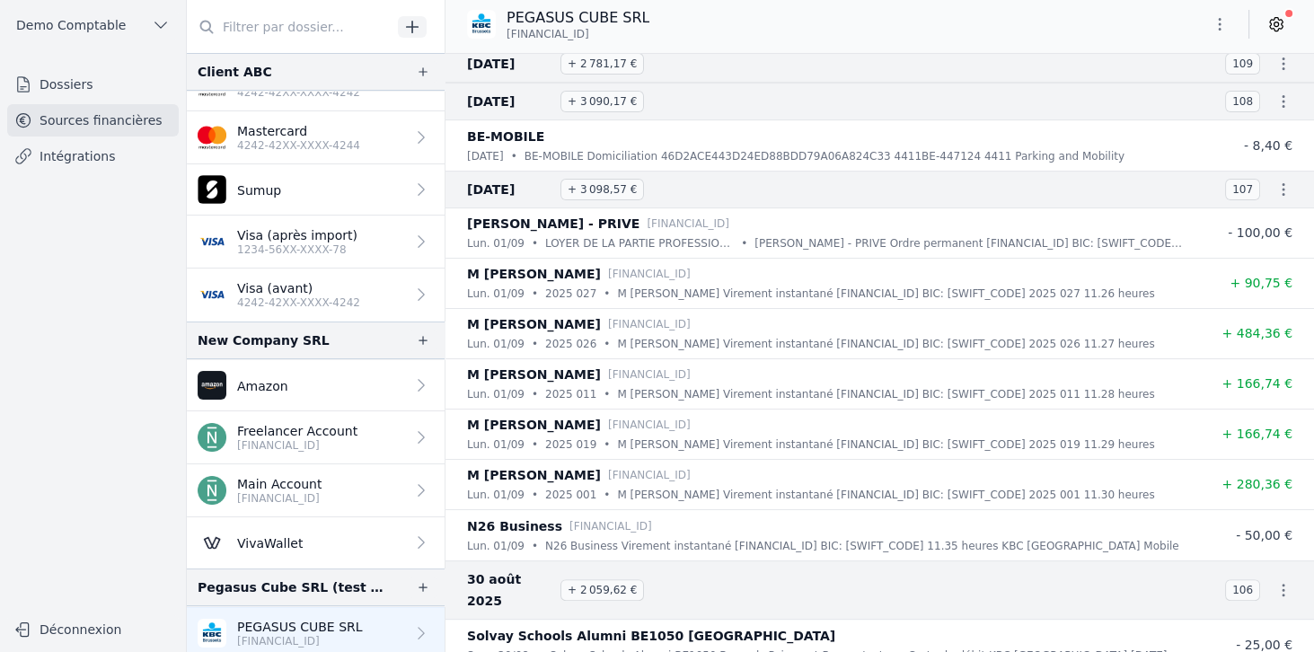
click at [1280, 183] on icon "button" at bounding box center [1284, 190] width 18 height 18
click at [287, 278] on div at bounding box center [657, 326] width 1314 height 652
click at [287, 284] on p "Visa (avant)" at bounding box center [298, 288] width 123 height 18
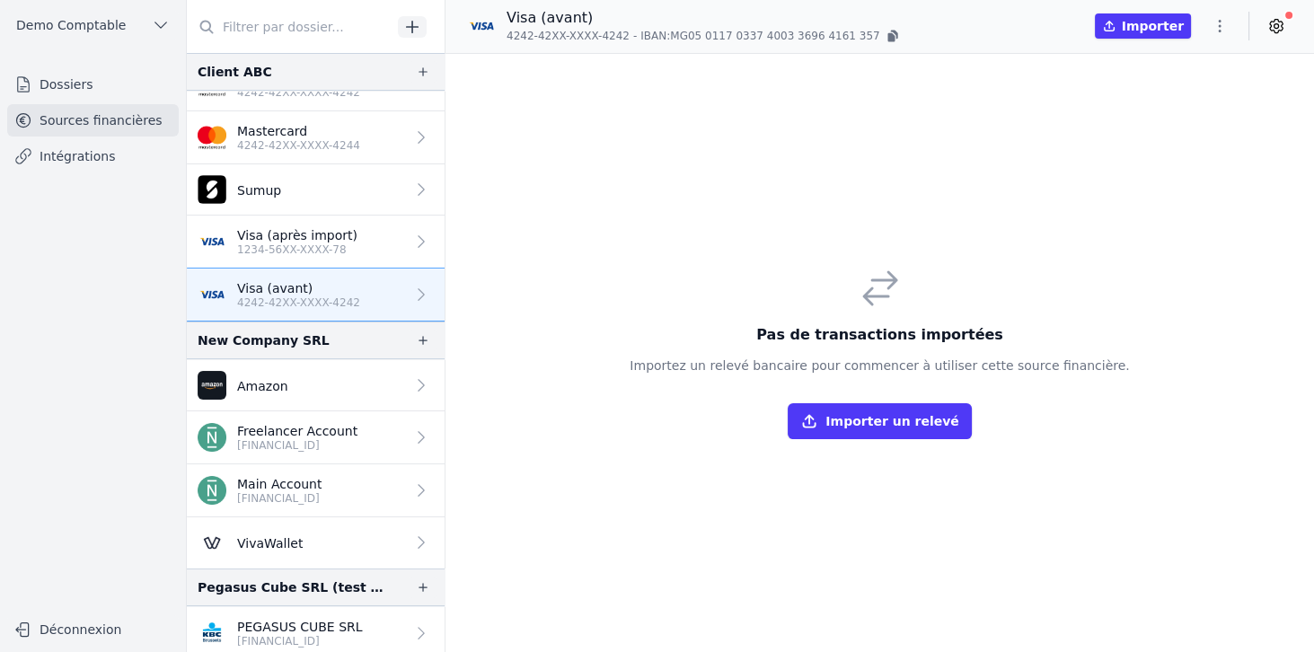
click at [292, 244] on p "1234-56XX-XXXX-78" at bounding box center [297, 250] width 120 height 14
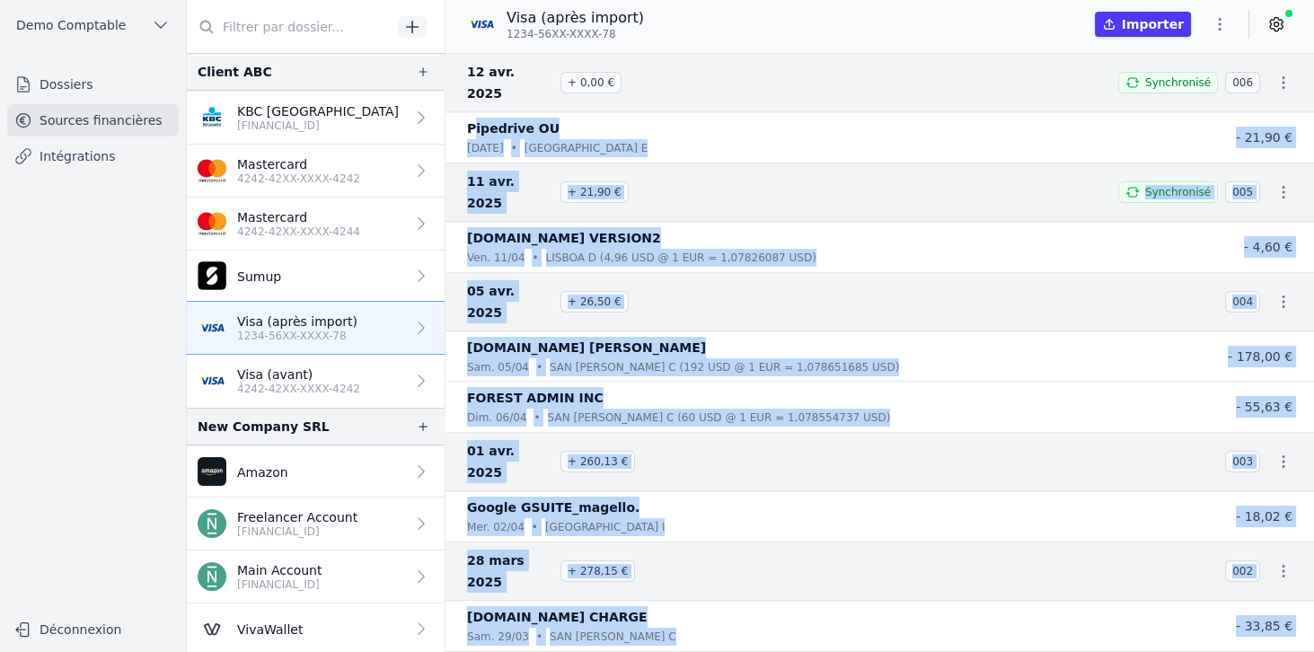
drag, startPoint x: 480, startPoint y: 116, endPoint x: 720, endPoint y: 604, distance: 543.9
click at [720, 604] on nav "[DATE] + 0,00 € Synchronisé 006 Pipedrive OU [DATE] • [GEOGRAPHIC_DATA] E - 21,…" at bounding box center [880, 352] width 869 height 599
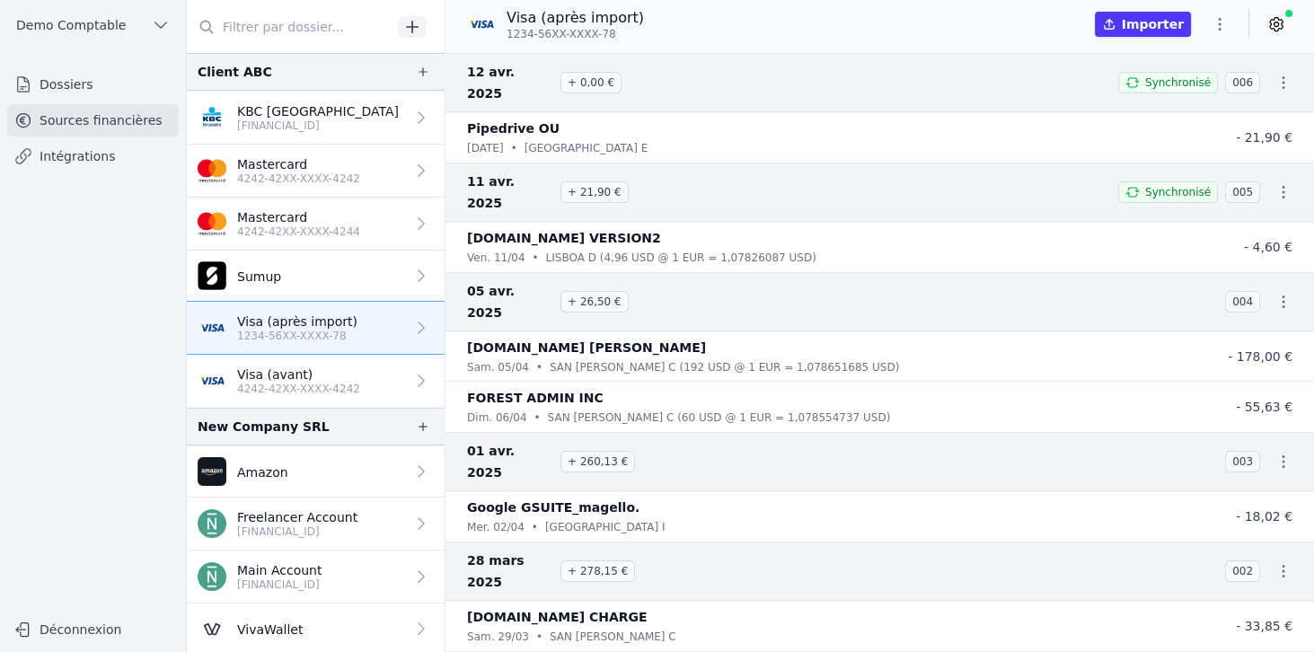
click at [674, 26] on div "Visa (après import) 1234-56XX-XXXX-78 Importer" at bounding box center [880, 24] width 869 height 34
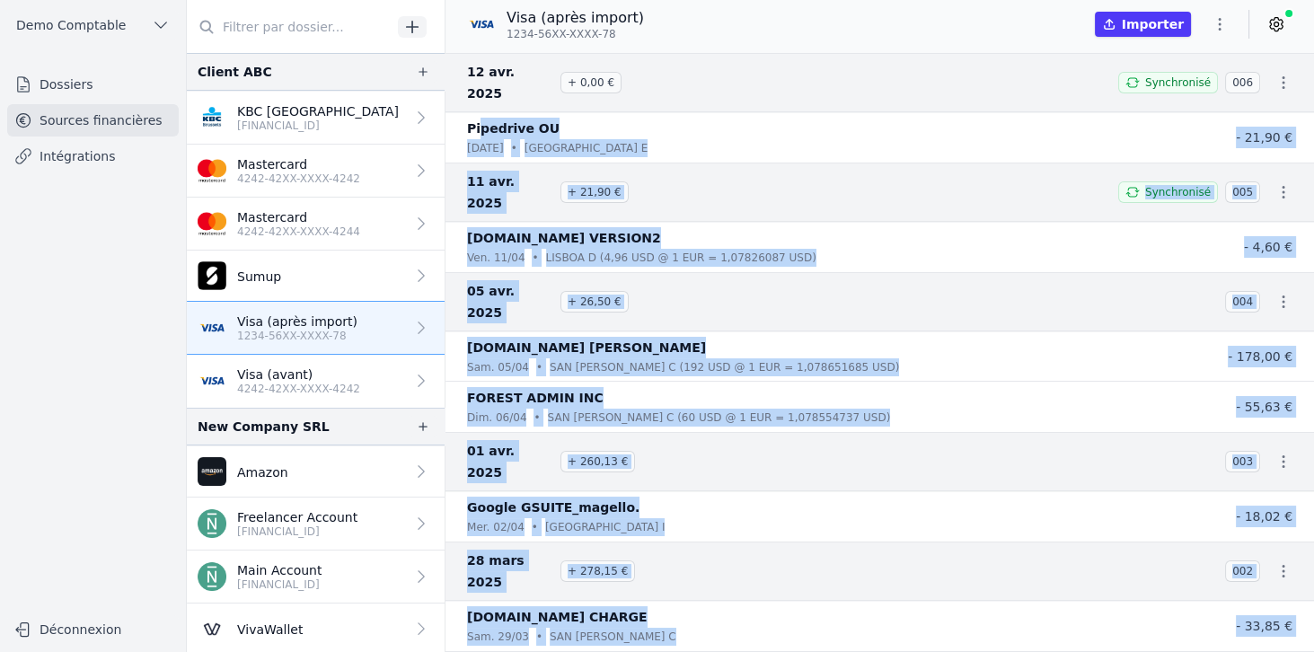
drag, startPoint x: 480, startPoint y: 101, endPoint x: 844, endPoint y: 586, distance: 606.9
click at [844, 586] on nav "[DATE] + 0,00 € Synchronisé 006 Pipedrive OU [DATE] • [GEOGRAPHIC_DATA] E - 21,…" at bounding box center [880, 352] width 869 height 599
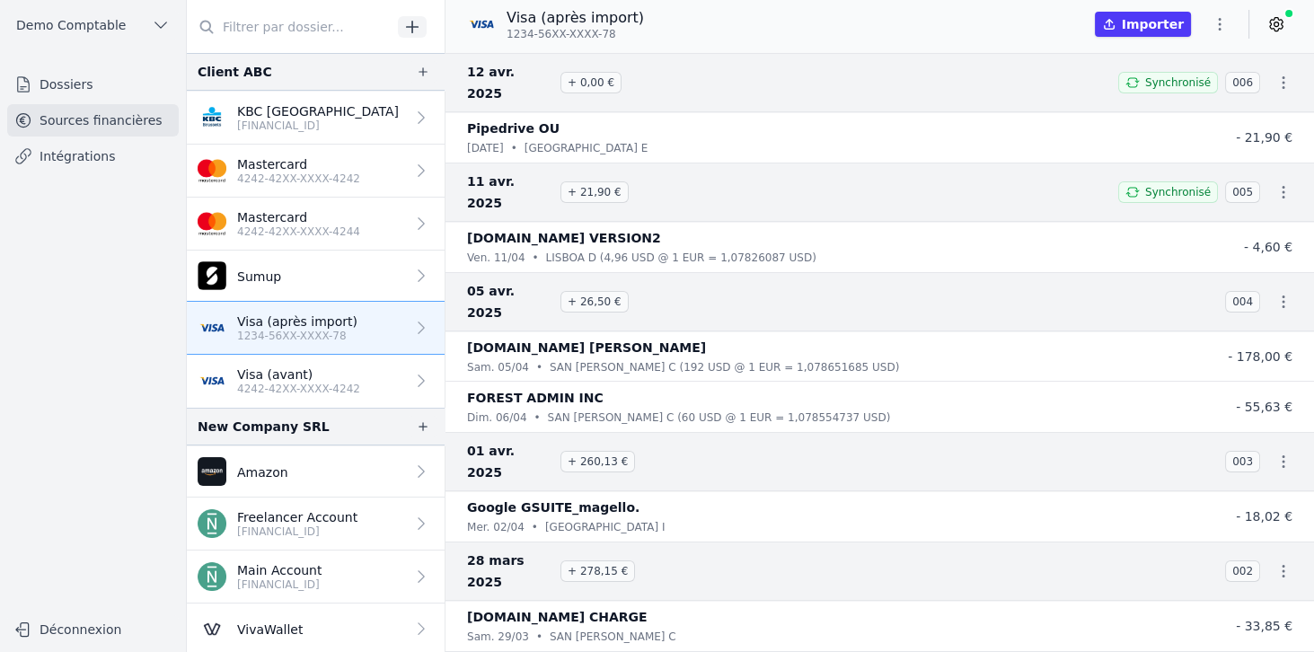
click at [626, 79] on h3 "[DATE] + 0,00 €" at bounding box center [782, 82] width 630 height 43
drag, startPoint x: 568, startPoint y: 72, endPoint x: 625, endPoint y: 75, distance: 57.6
click at [625, 75] on h3 "[DATE] + 0,00 €" at bounding box center [782, 82] width 630 height 43
click at [590, 72] on span "+ 0,00 €" at bounding box center [591, 83] width 61 height 22
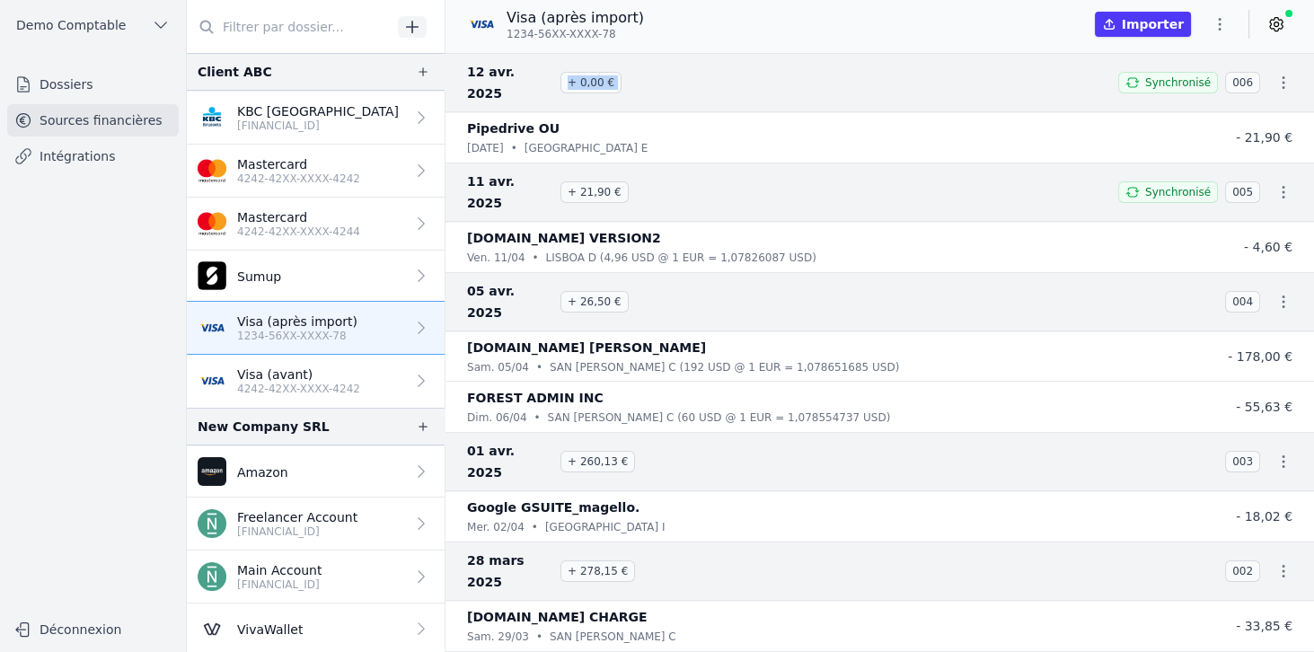
click at [590, 72] on span "+ 0,00 €" at bounding box center [591, 83] width 61 height 22
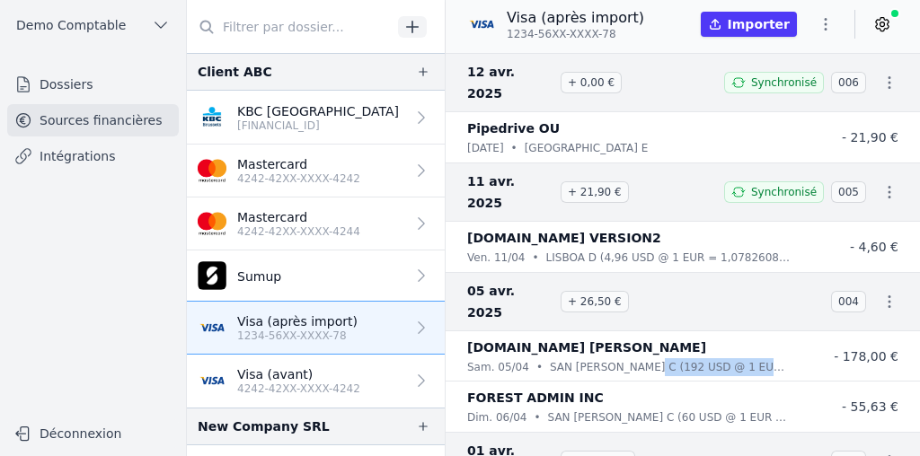
drag, startPoint x: 637, startPoint y: 304, endPoint x: 777, endPoint y: 302, distance: 140.1
click at [777, 358] on p "SAN [PERSON_NAME] C (192 USD @ 1 EUR = 1,078651685 USD)" at bounding box center [670, 367] width 241 height 18
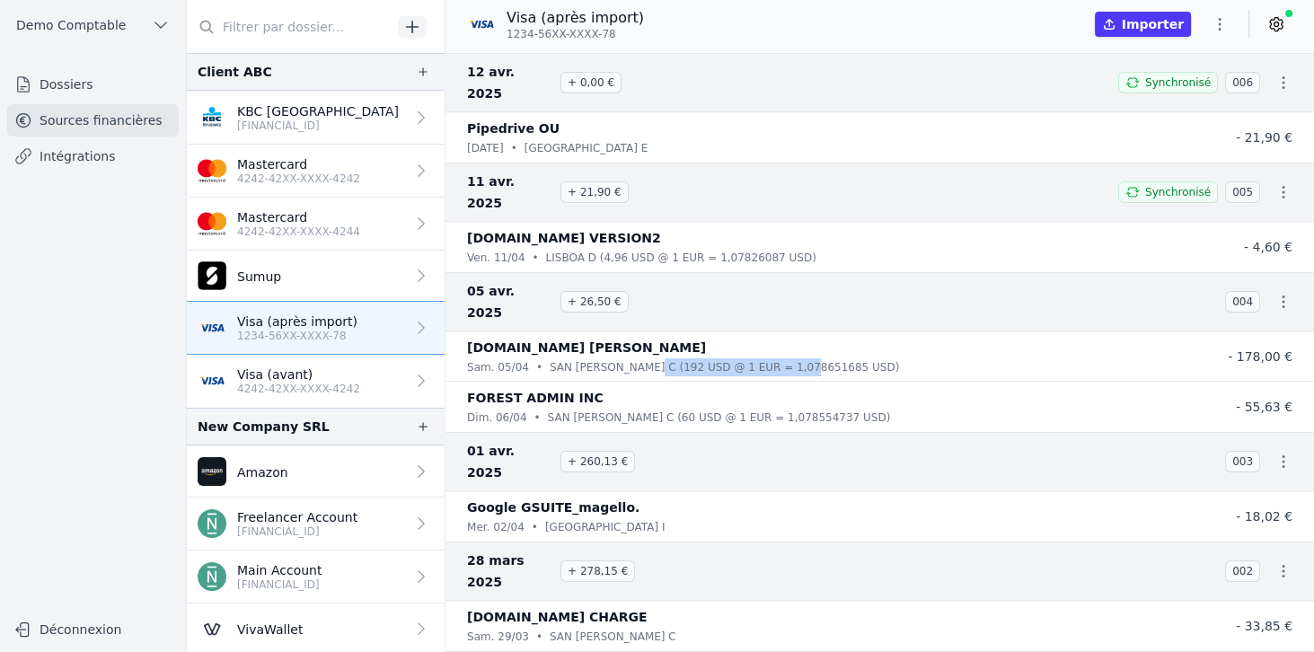
click at [666, 358] on p "SAN [PERSON_NAME] C (192 USD @ 1 EUR = 1,078651685 USD)" at bounding box center [724, 367] width 349 height 18
